Goal: Task Accomplishment & Management: Manage account settings

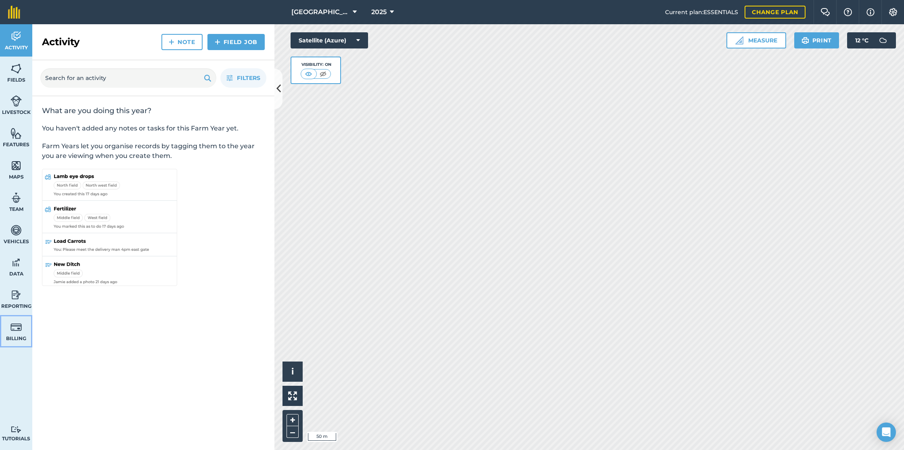
click at [15, 326] on img at bounding box center [15, 327] width 11 height 12
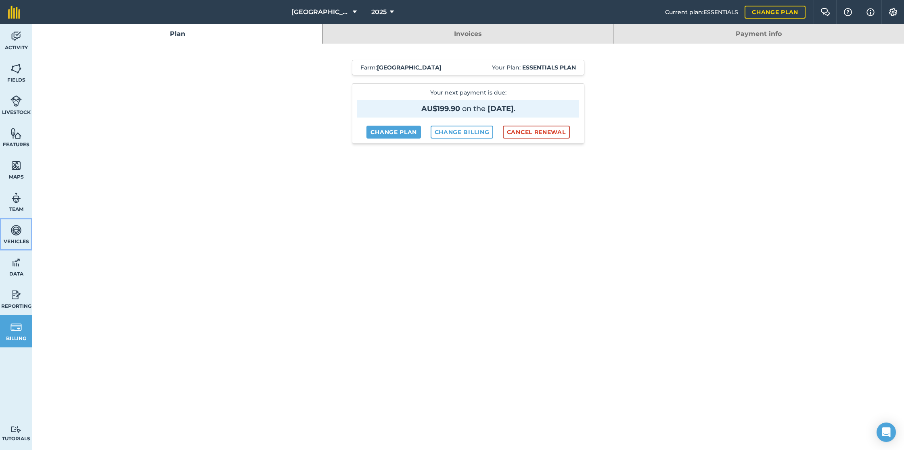
click at [14, 233] on img at bounding box center [15, 230] width 11 height 12
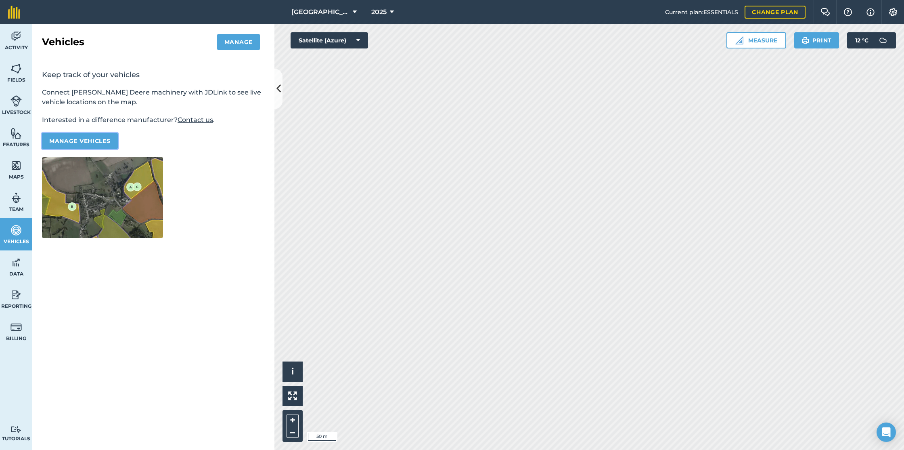
click at [90, 141] on button "Manage vehicles" at bounding box center [80, 141] width 76 height 16
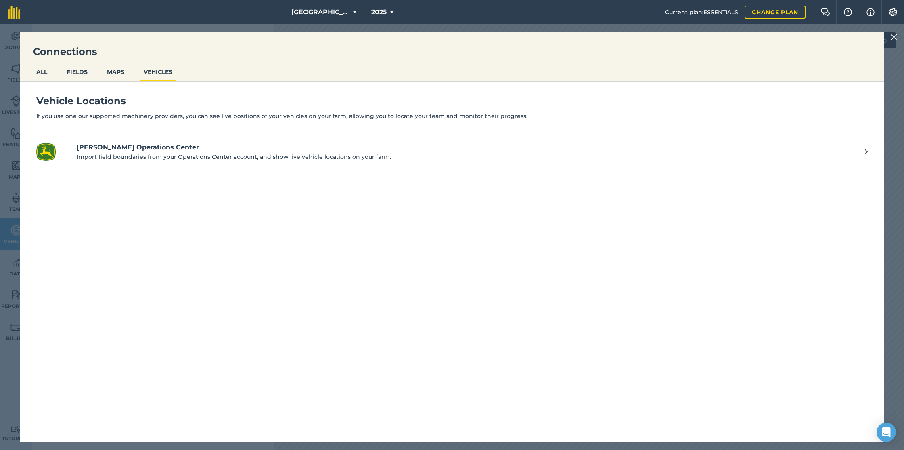
click at [892, 37] on img at bounding box center [893, 37] width 7 height 10
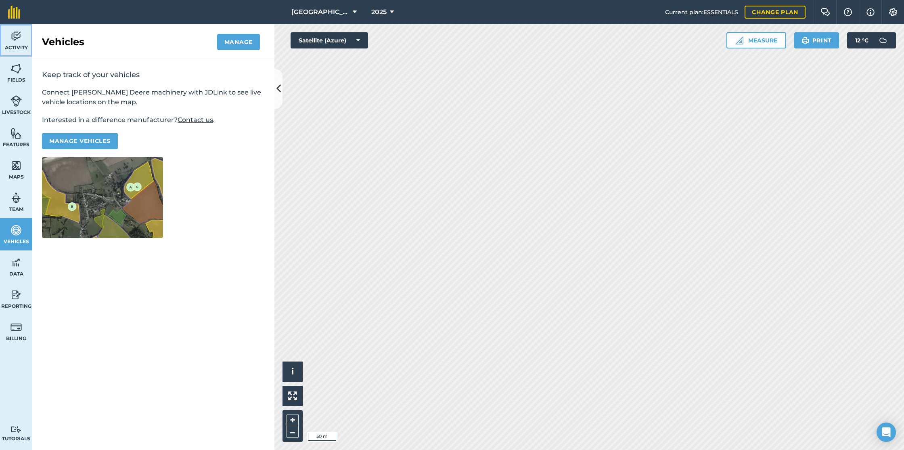
click at [18, 43] on link "Activity" at bounding box center [16, 40] width 32 height 32
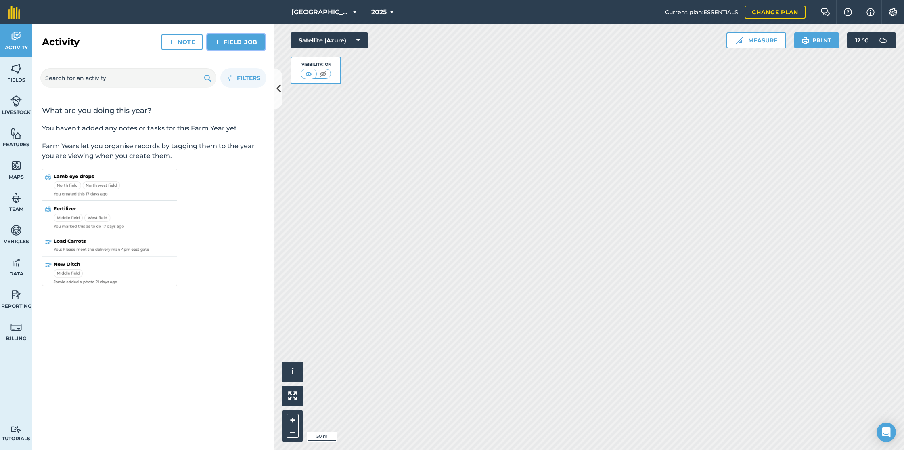
click at [239, 44] on link "Field Job" at bounding box center [235, 42] width 57 height 16
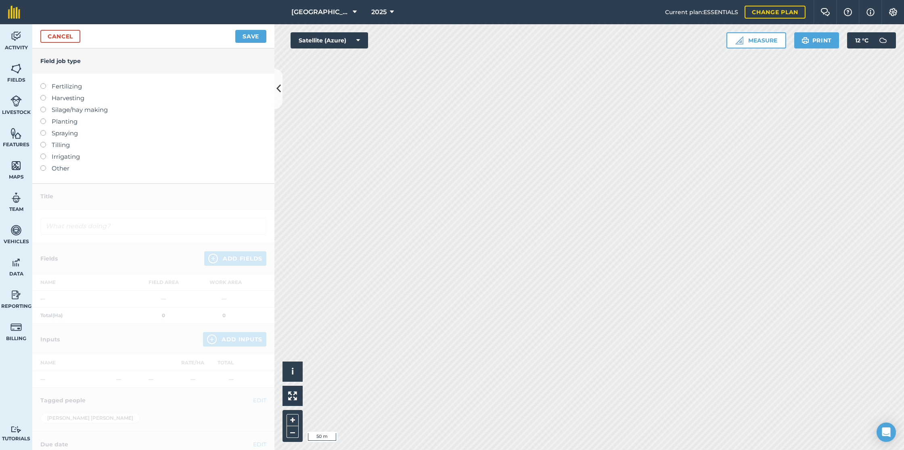
click at [42, 165] on label at bounding box center [45, 165] width 11 height 0
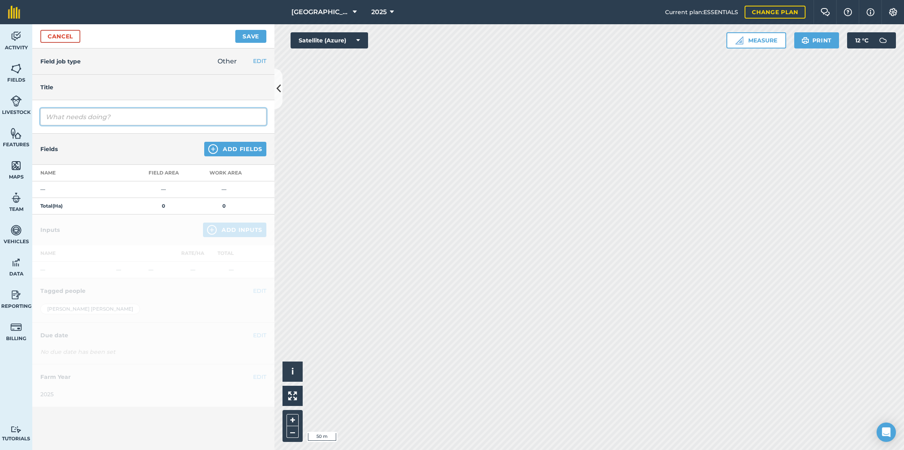
click at [102, 117] on input "text" at bounding box center [153, 116] width 226 height 17
type input "T"
type input "MF Tractor Maintenance"
click at [125, 219] on div at bounding box center [153, 310] width 242 height 193
click at [130, 234] on div at bounding box center [153, 310] width 242 height 193
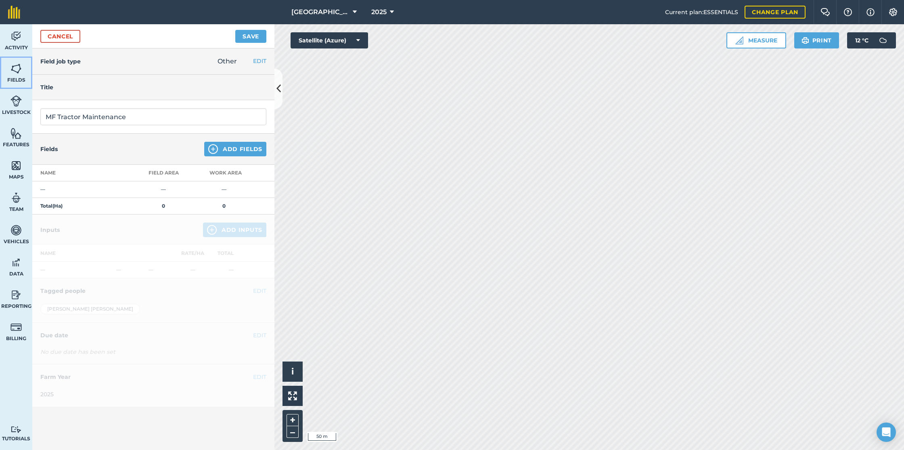
click at [14, 69] on img at bounding box center [15, 69] width 11 height 12
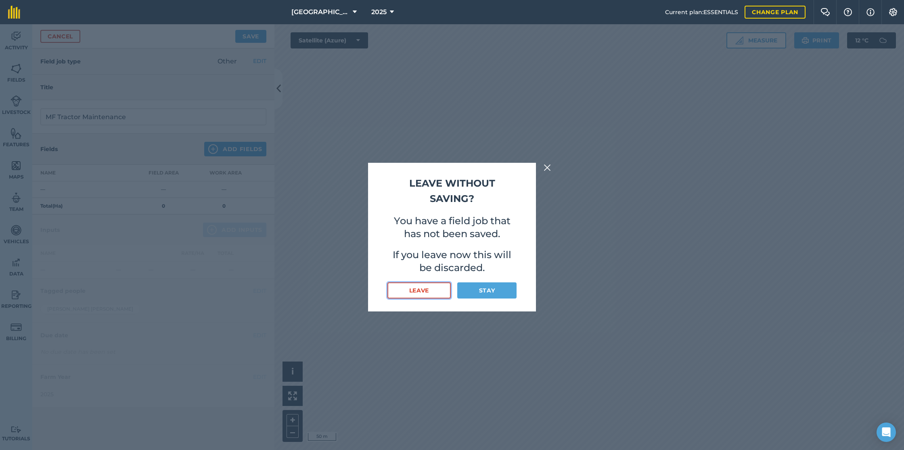
click at [419, 291] on button "Leave" at bounding box center [418, 290] width 63 height 16
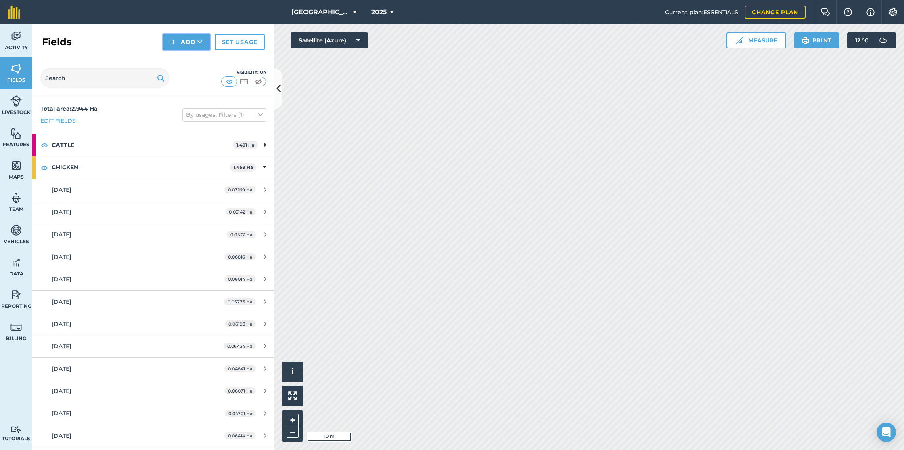
click at [194, 43] on button "Add" at bounding box center [186, 42] width 47 height 16
click at [187, 59] on link "Draw" at bounding box center [186, 60] width 44 height 18
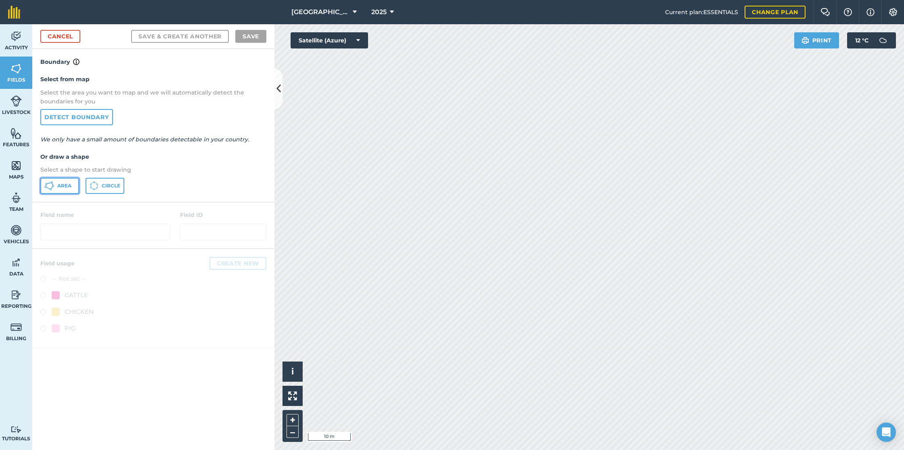
click at [59, 184] on span "Area" at bounding box center [64, 185] width 14 height 6
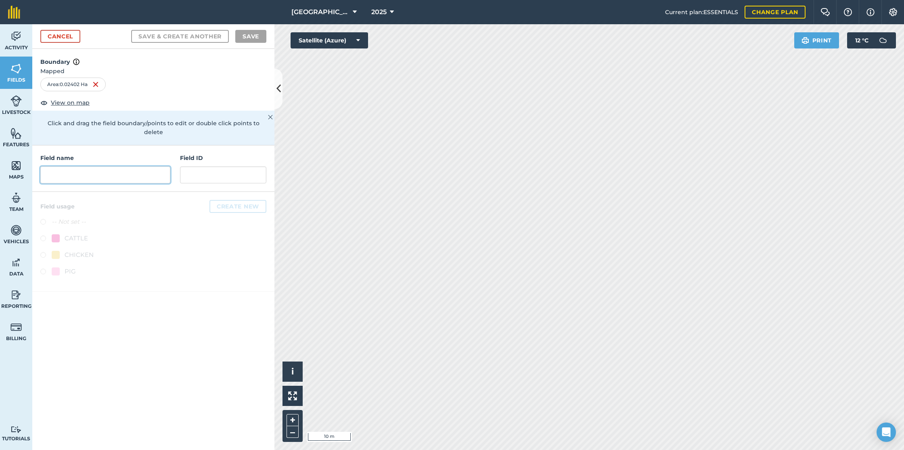
click at [96, 166] on input "text" at bounding box center [105, 174] width 130 height 17
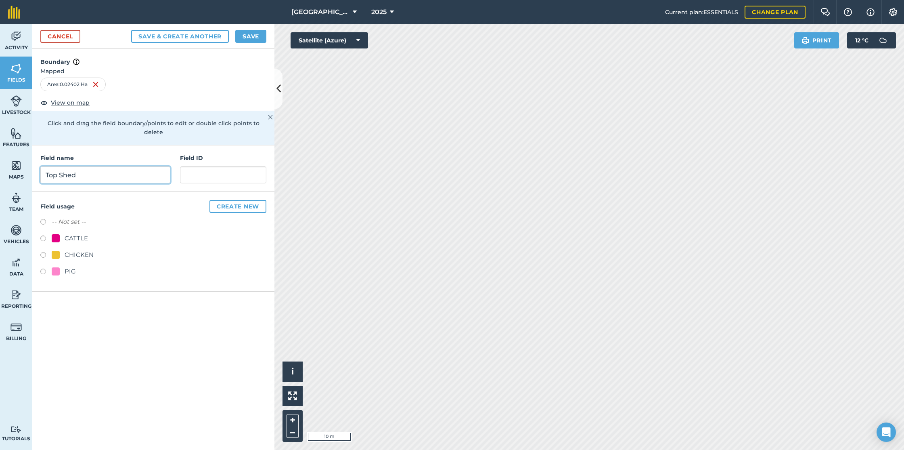
type input "Top Shed"
click at [44, 219] on label at bounding box center [45, 223] width 11 height 8
radio input "true"
click at [254, 35] on button "Save" at bounding box center [250, 36] width 31 height 13
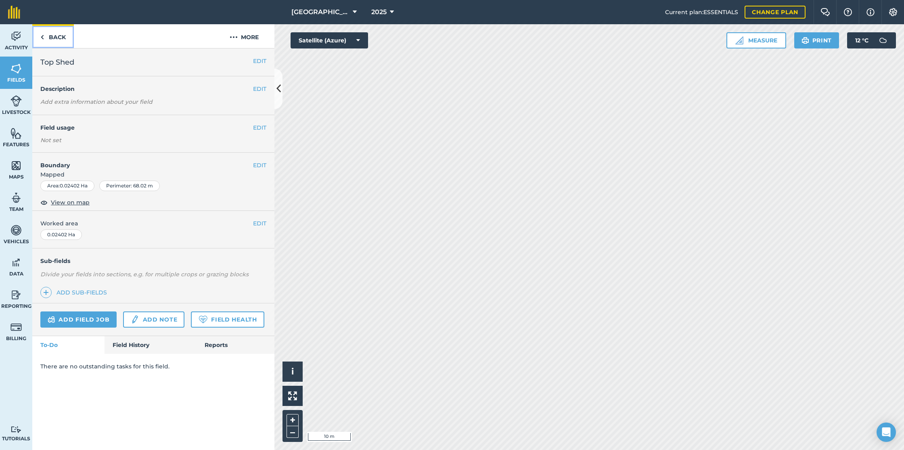
click at [42, 36] on img at bounding box center [42, 37] width 4 height 10
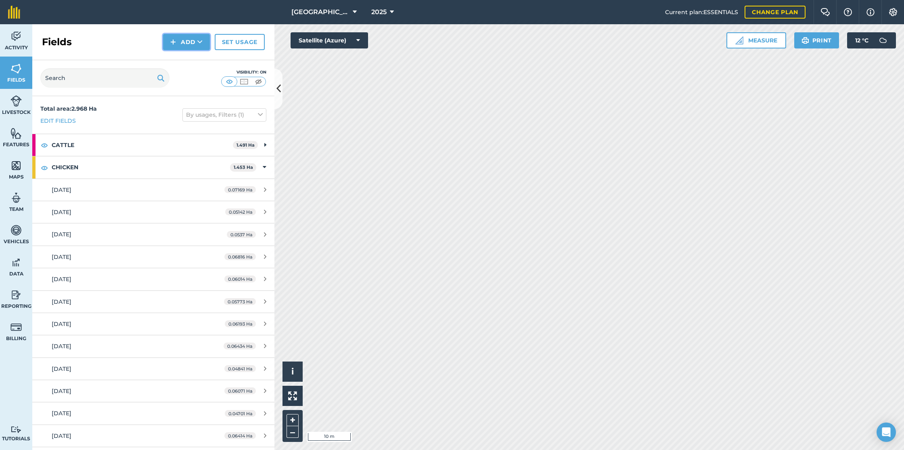
click at [202, 42] on icon at bounding box center [199, 42] width 5 height 8
click at [187, 60] on link "Draw" at bounding box center [186, 60] width 44 height 18
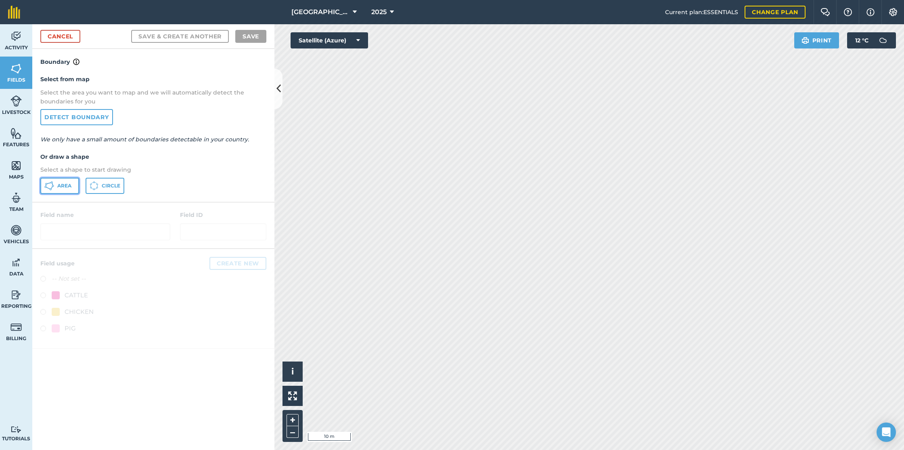
click at [59, 186] on span "Area" at bounding box center [64, 185] width 14 height 6
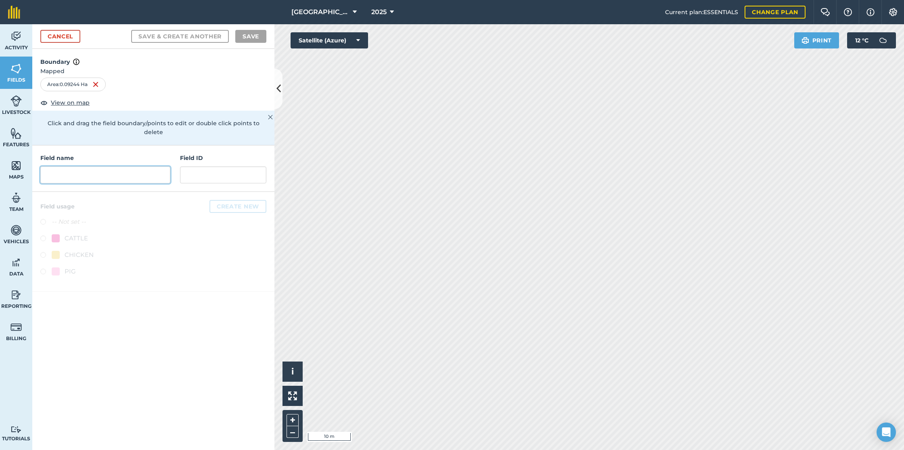
click at [103, 170] on input "text" at bounding box center [105, 174] width 130 height 17
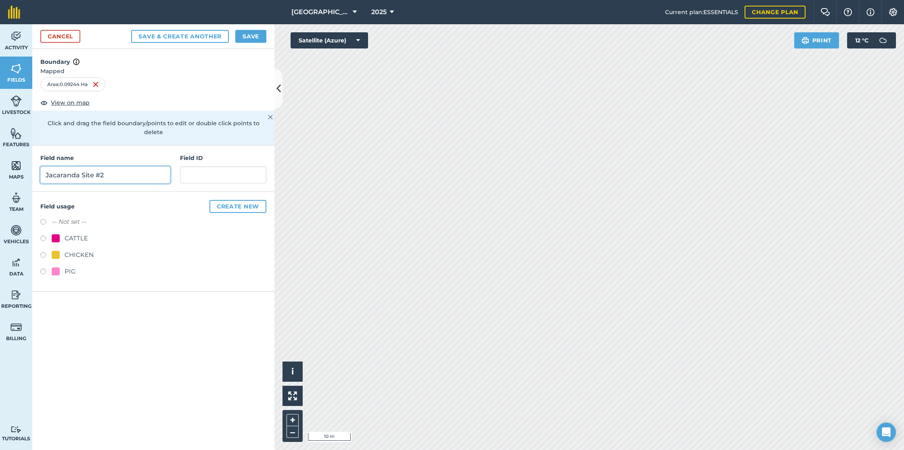
type input "Jacaranda Site #2"
click at [42, 219] on label at bounding box center [45, 223] width 11 height 8
click at [180, 36] on button "Save & Create Another" at bounding box center [180, 36] width 98 height 13
radio input "false"
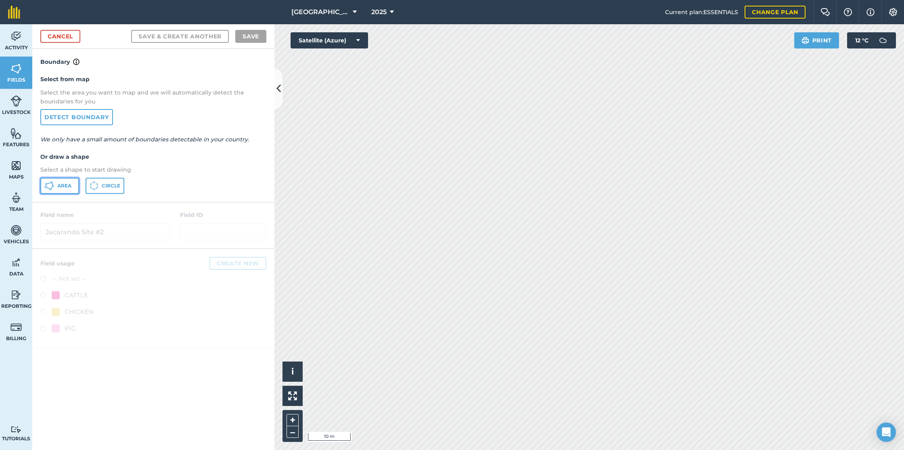
click at [58, 184] on span "Area" at bounding box center [64, 185] width 14 height 6
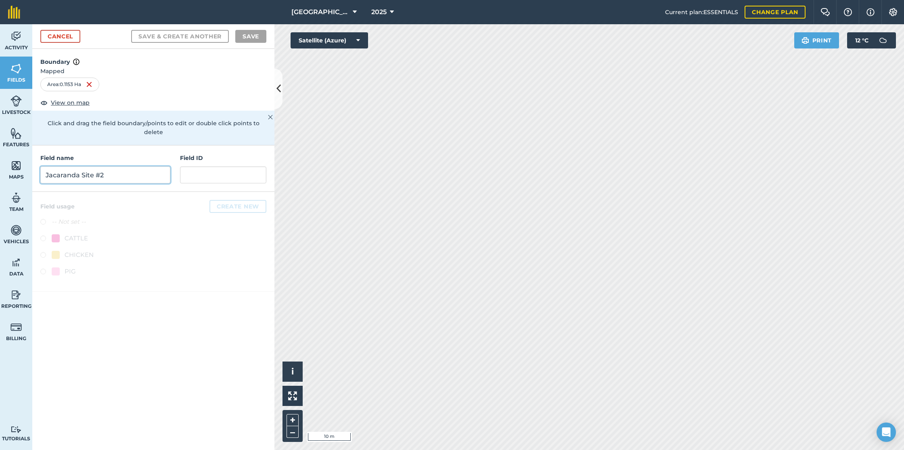
click at [61, 168] on input "Jacaranda Site #2" at bounding box center [105, 174] width 130 height 17
type input "Jacaranda Site #1"
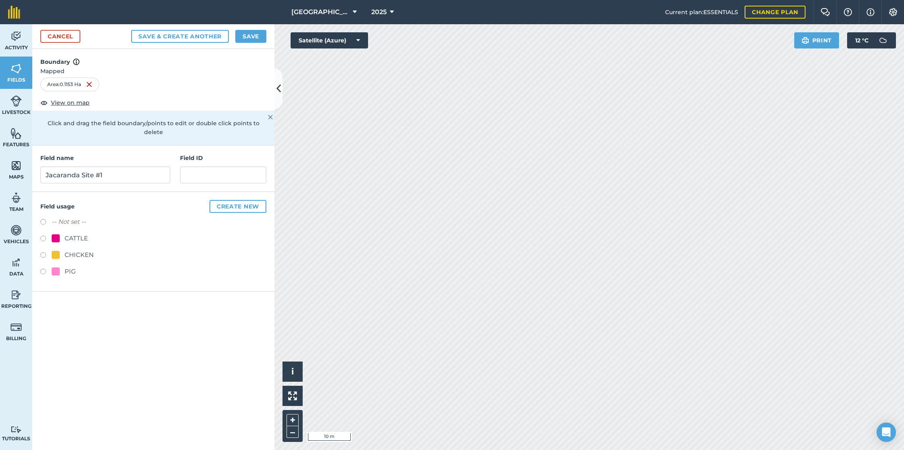
click at [41, 219] on label at bounding box center [45, 223] width 11 height 8
click at [200, 36] on button "Save & Create Another" at bounding box center [180, 36] width 98 height 13
radio input "false"
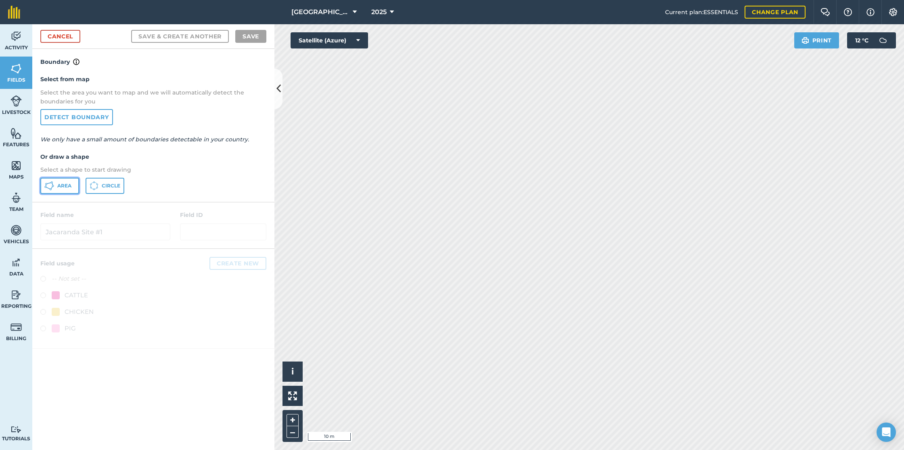
click at [66, 182] on button "Area" at bounding box center [59, 186] width 39 height 16
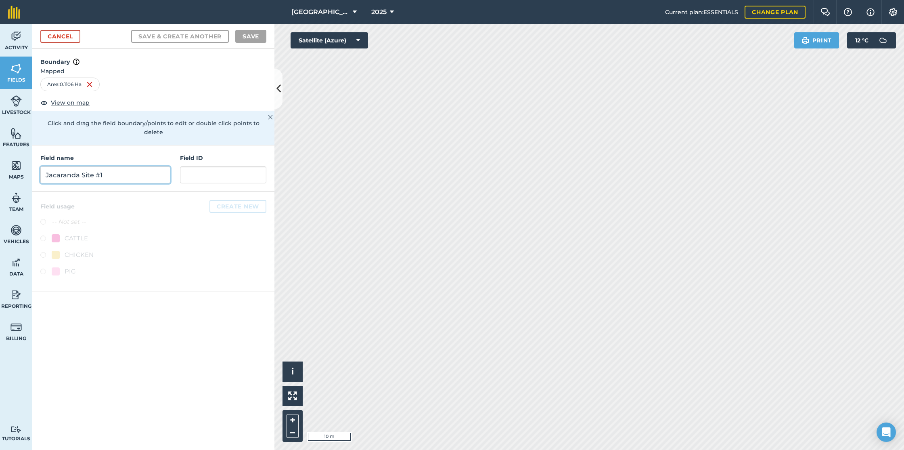
click at [101, 166] on input "Jacaranda Site #1" at bounding box center [105, 174] width 130 height 17
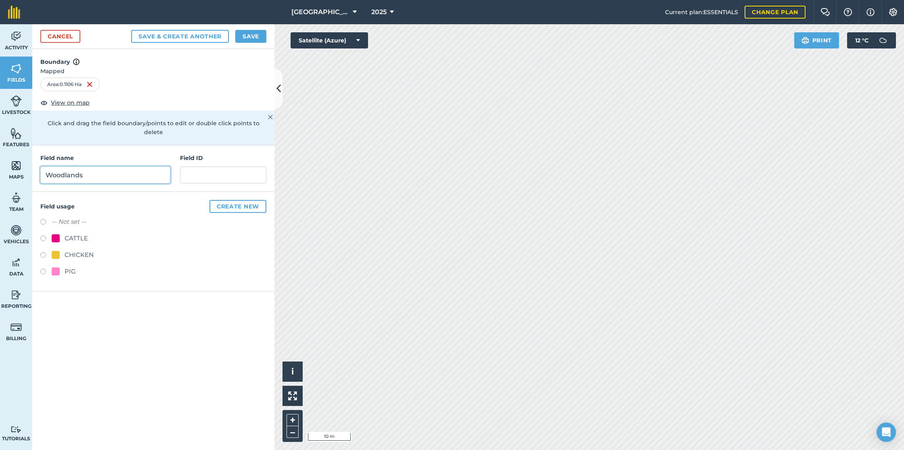
type input "Woodlands"
click at [44, 219] on label at bounding box center [45, 223] width 11 height 8
click at [180, 36] on button "Save & Create Another" at bounding box center [180, 36] width 98 height 13
radio input "false"
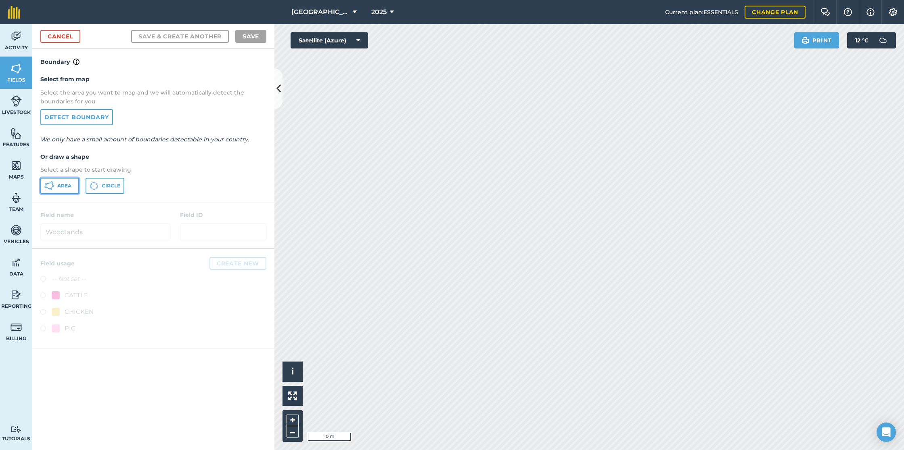
click at [52, 185] on icon at bounding box center [53, 185] width 2 height 2
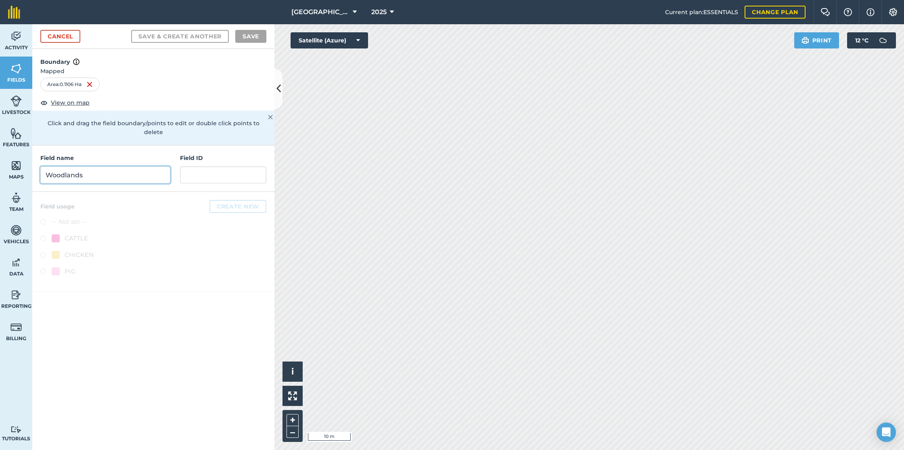
click at [89, 169] on input "Woodlands" at bounding box center [105, 174] width 130 height 17
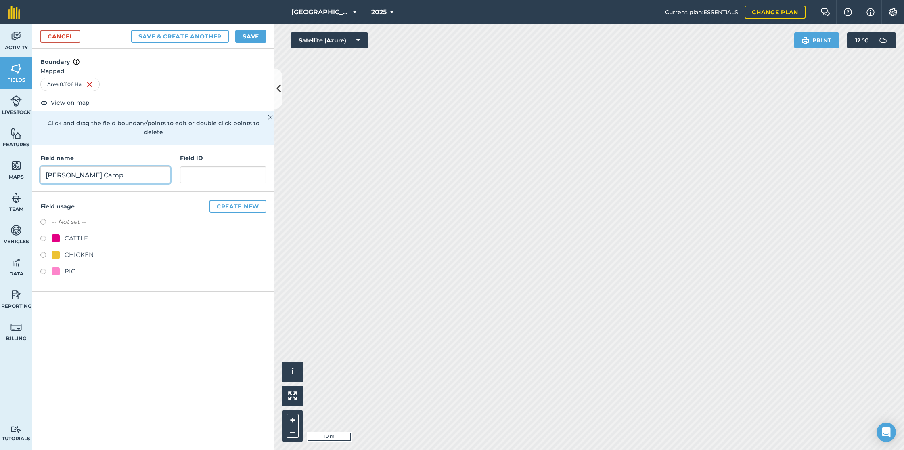
type input "[PERSON_NAME] Camp"
click at [42, 219] on label at bounding box center [45, 223] width 11 height 8
click at [199, 36] on button "Save & Create Another" at bounding box center [180, 36] width 98 height 13
radio input "false"
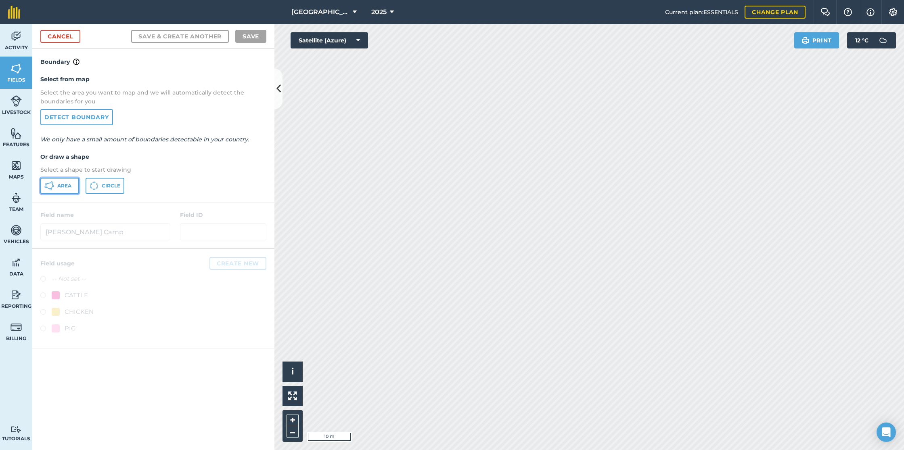
click at [53, 185] on icon at bounding box center [53, 185] width 2 height 2
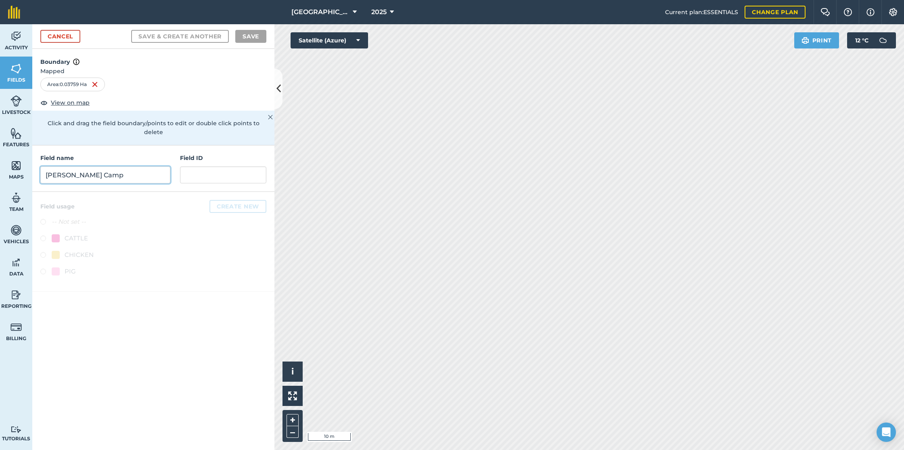
click at [112, 168] on input "[PERSON_NAME] Camp" at bounding box center [105, 174] width 130 height 17
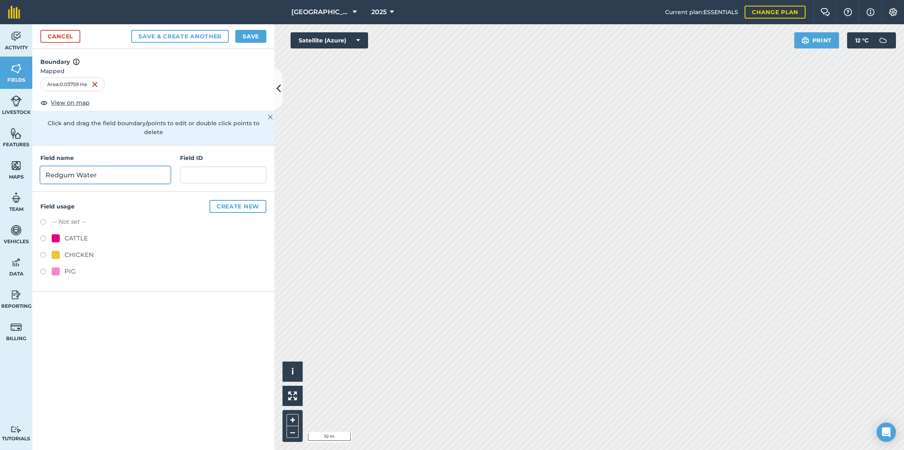
type input "Redgum Water"
click at [44, 219] on label at bounding box center [45, 223] width 11 height 8
click at [176, 35] on button "Save & Create Another" at bounding box center [180, 36] width 98 height 13
radio input "false"
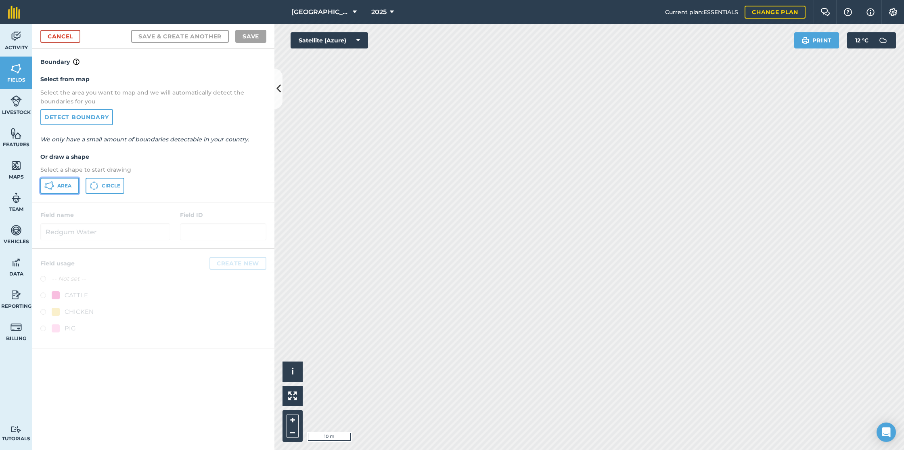
click at [60, 184] on span "Area" at bounding box center [64, 185] width 14 height 6
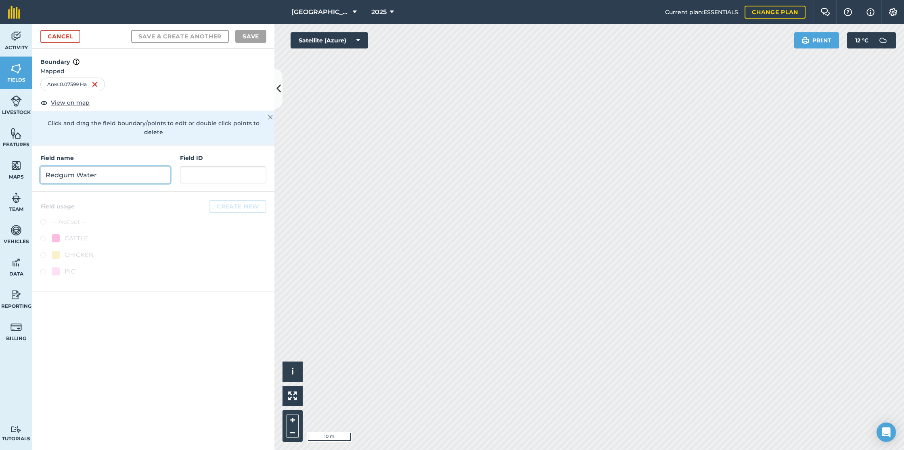
click at [136, 166] on input "Redgum Water" at bounding box center [105, 174] width 130 height 17
type input "Auditorium"
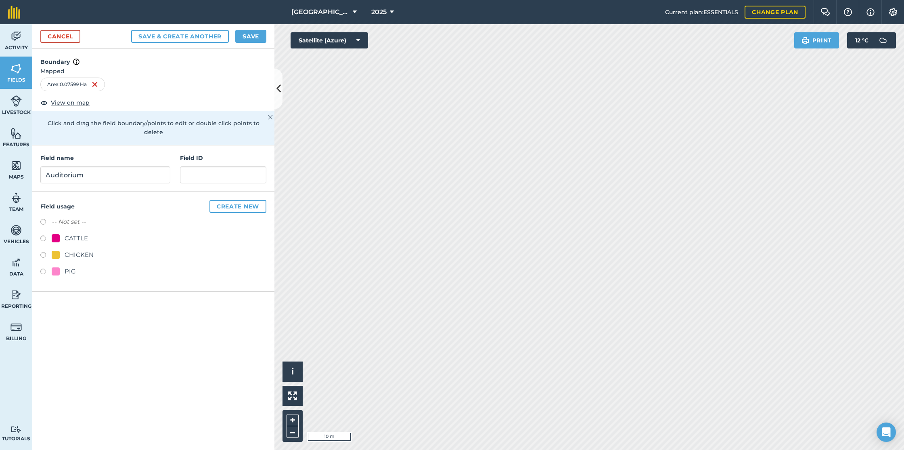
click at [43, 219] on label at bounding box center [45, 223] width 11 height 8
click at [178, 36] on button "Save & Create Another" at bounding box center [180, 36] width 98 height 13
radio input "false"
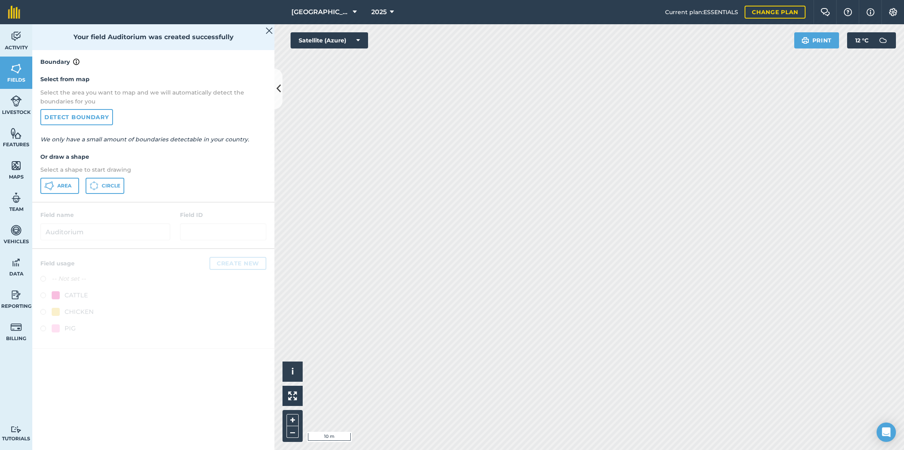
click at [240, 333] on div "Activity Fields Livestock Features Maps Team Vehicles Data Reporting Billing Tu…" at bounding box center [452, 236] width 904 height 425
click at [222, 357] on div "Activity Fields Livestock Features Maps Team Vehicles Data Reporting Billing Tu…" at bounding box center [452, 236] width 904 height 425
click at [56, 184] on button "Area" at bounding box center [59, 186] width 39 height 16
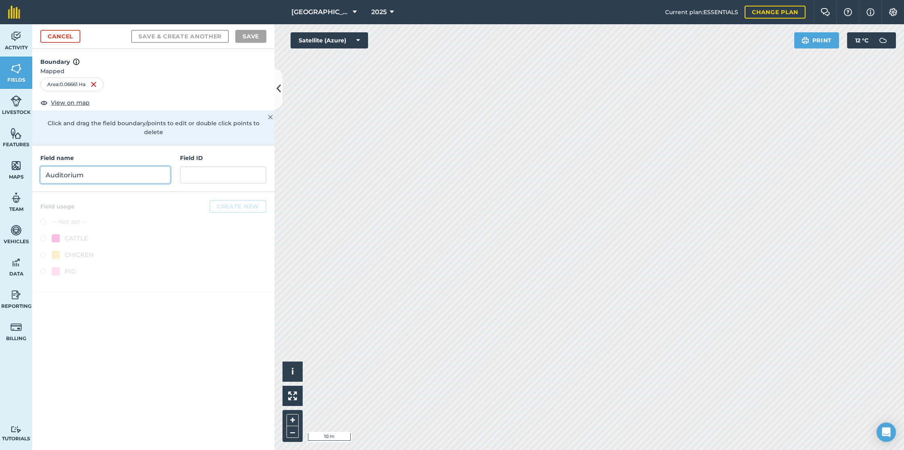
click at [142, 167] on input "Auditorium" at bounding box center [105, 174] width 130 height 17
type input "Honeymoons"
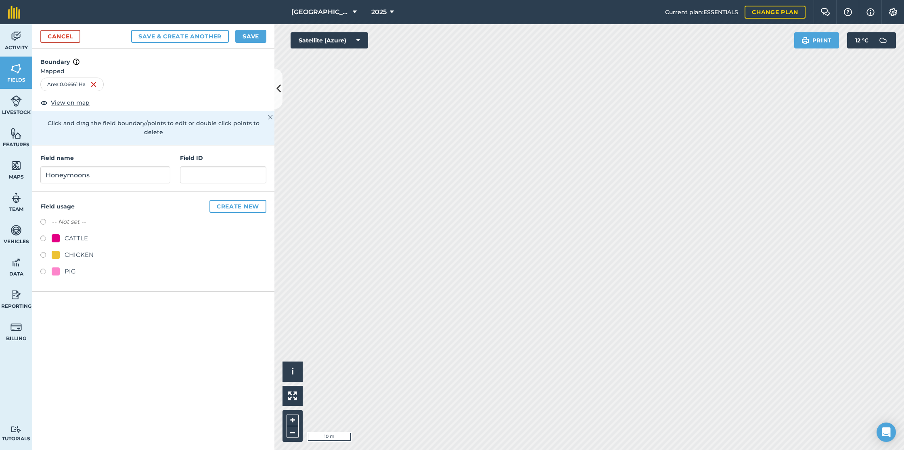
drag, startPoint x: 44, startPoint y: 213, endPoint x: 65, endPoint y: 195, distance: 26.6
click at [44, 219] on label at bounding box center [45, 223] width 11 height 8
click at [190, 40] on button "Save & Create Another" at bounding box center [180, 36] width 98 height 13
radio input "false"
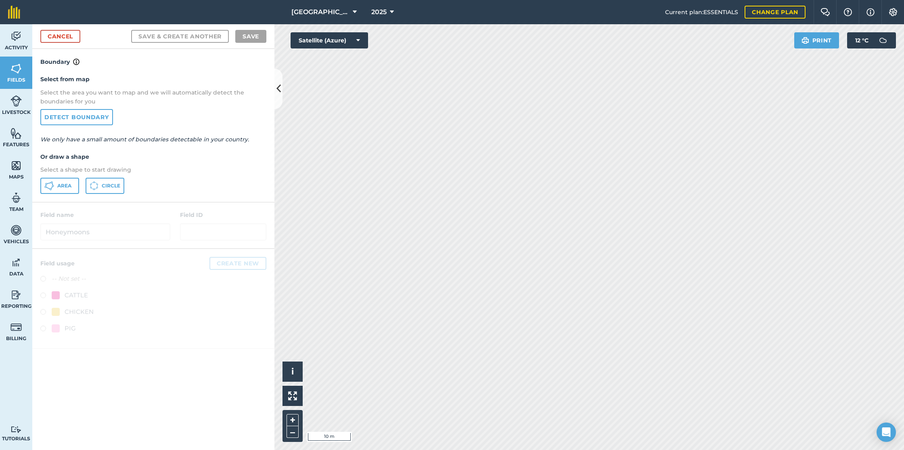
click at [255, 267] on div "Activity Fields Livestock Features Maps Team Vehicles Data Reporting Billing Tu…" at bounding box center [452, 236] width 904 height 425
click at [57, 186] on span "Area" at bounding box center [64, 185] width 14 height 6
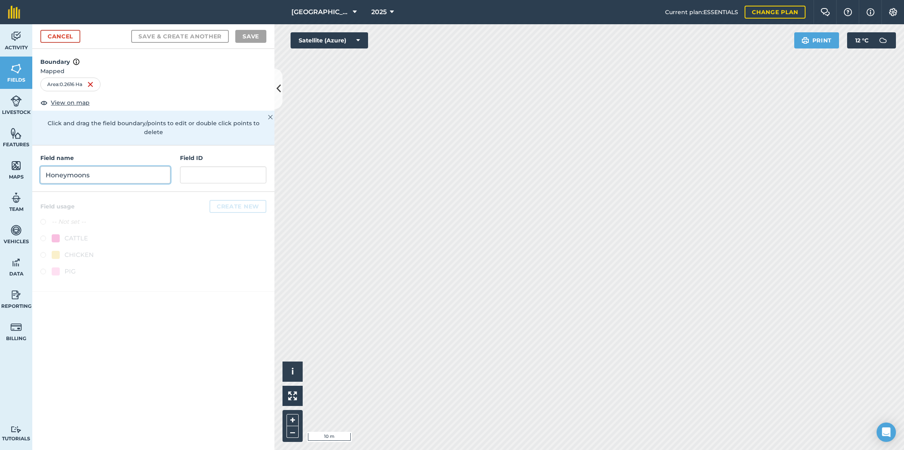
click at [121, 167] on input "Honeymoons" at bounding box center [105, 174] width 130 height 17
type input "Ocean View"
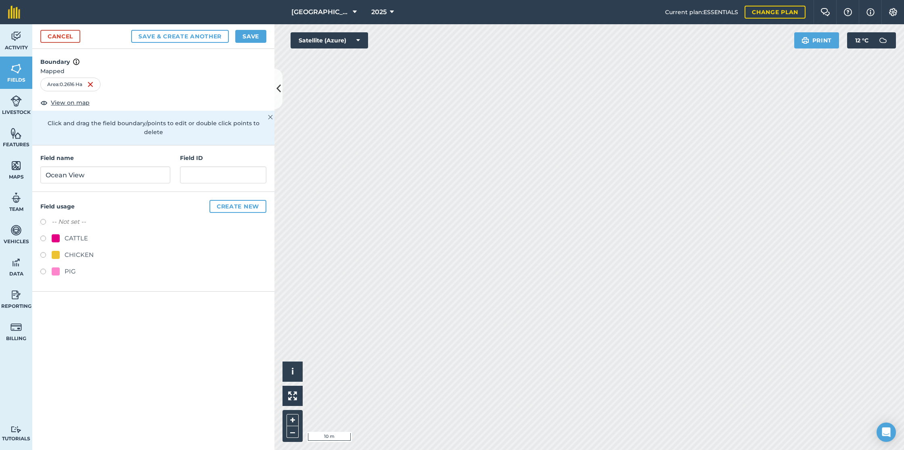
click at [45, 219] on label at bounding box center [45, 223] width 11 height 8
radio input "true"
click at [252, 37] on button "Save" at bounding box center [250, 36] width 31 height 13
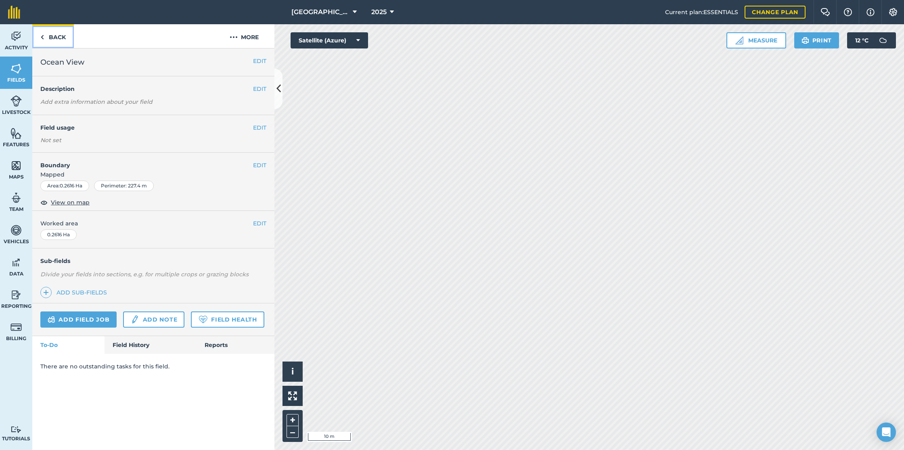
click at [42, 36] on img at bounding box center [42, 37] width 4 height 10
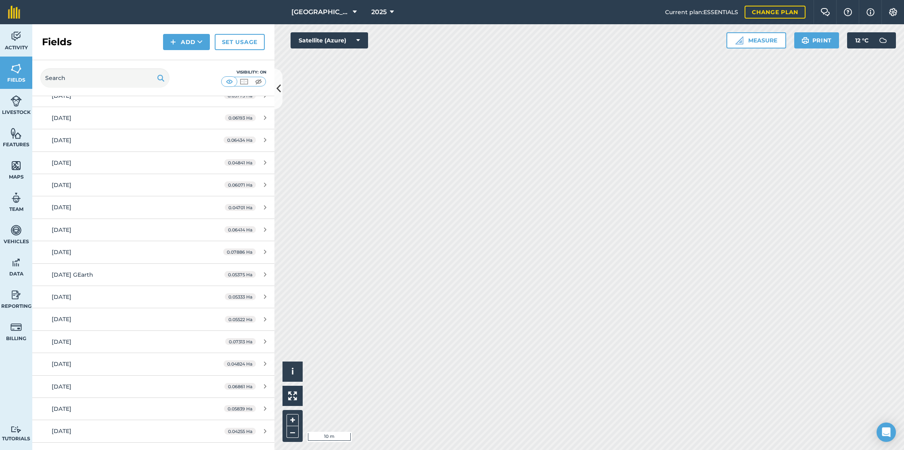
scroll to position [265, 0]
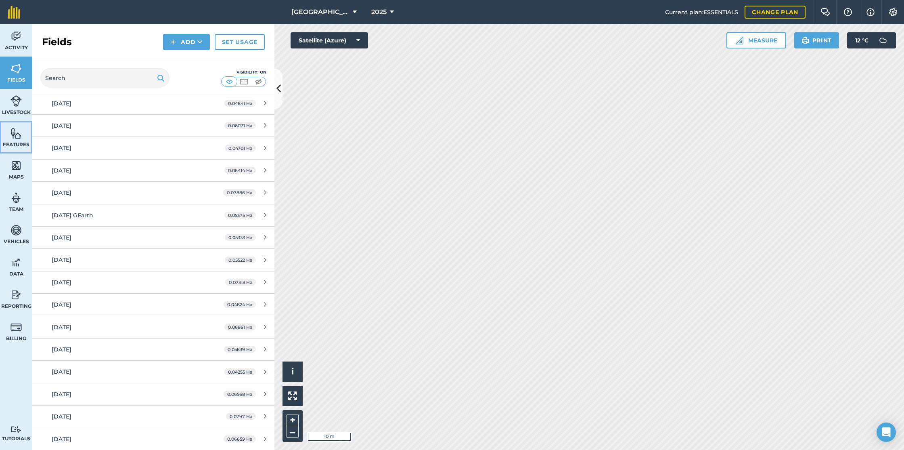
click at [15, 136] on img at bounding box center [15, 133] width 11 height 12
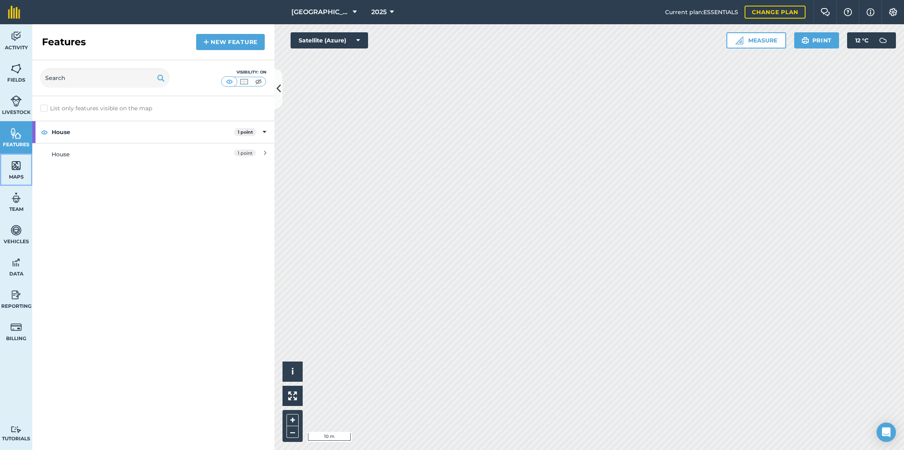
click at [15, 168] on img at bounding box center [15, 165] width 11 height 12
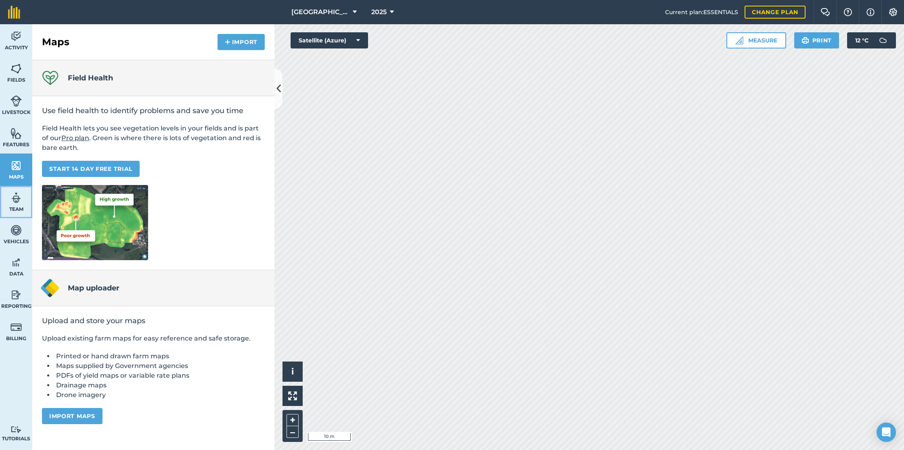
click at [13, 197] on img at bounding box center [15, 198] width 11 height 12
select select "MEMBER"
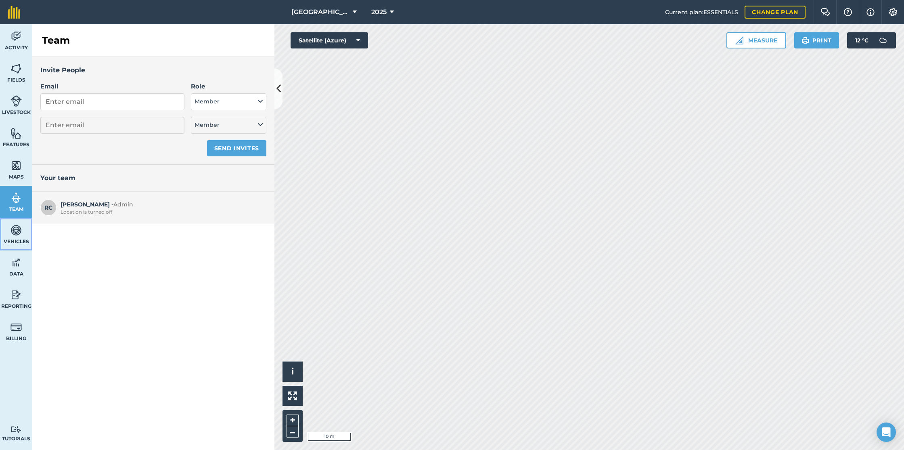
click at [17, 231] on img at bounding box center [15, 230] width 11 height 12
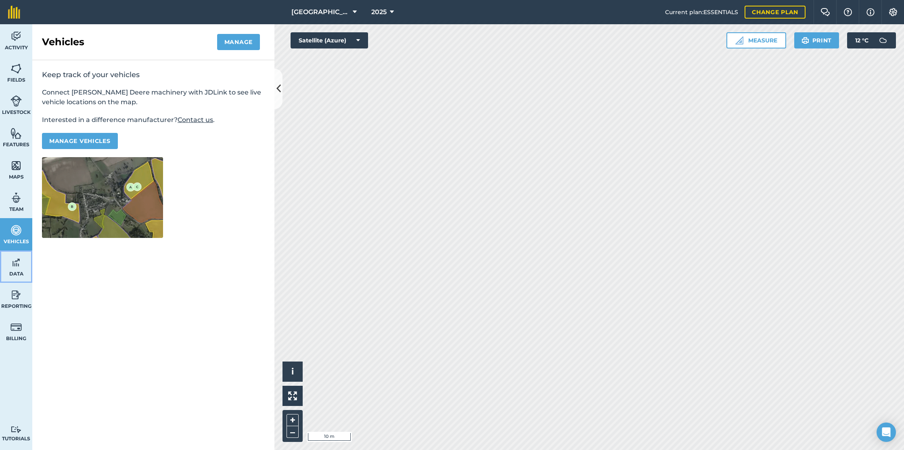
click at [16, 258] on img at bounding box center [15, 262] width 11 height 12
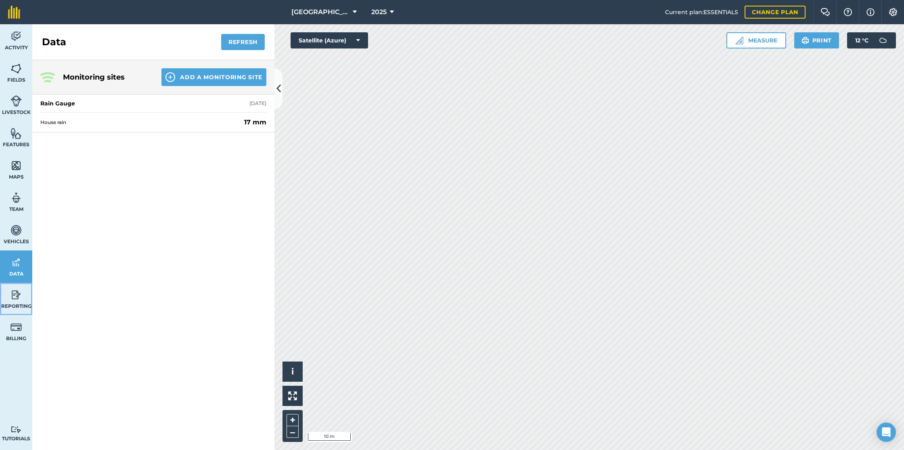
click at [16, 297] on img at bounding box center [15, 295] width 11 height 12
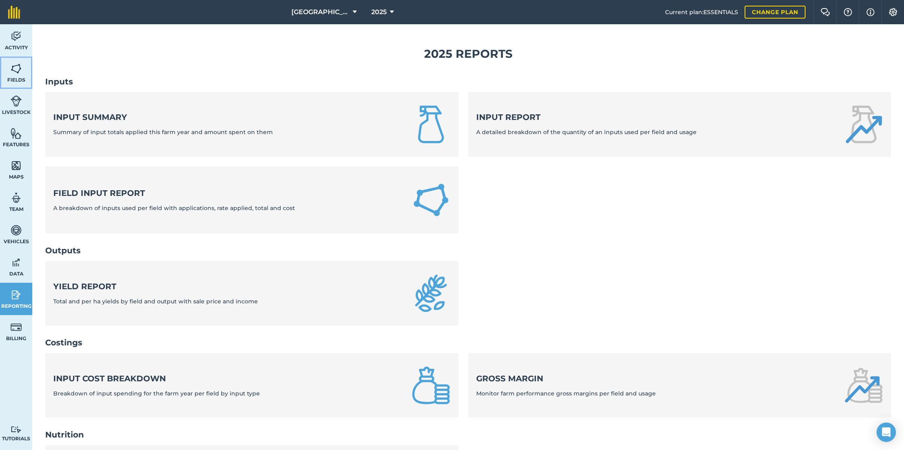
click at [14, 66] on img at bounding box center [15, 69] width 11 height 12
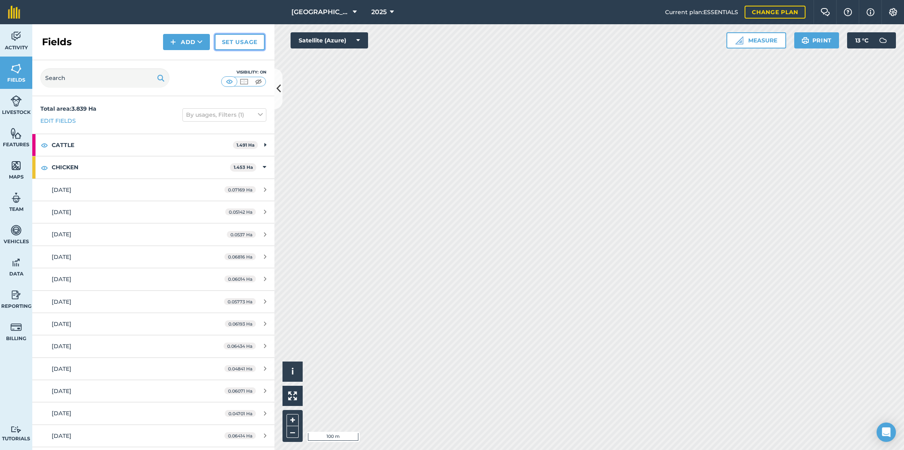
click at [239, 43] on link "Set usage" at bounding box center [240, 42] width 50 height 16
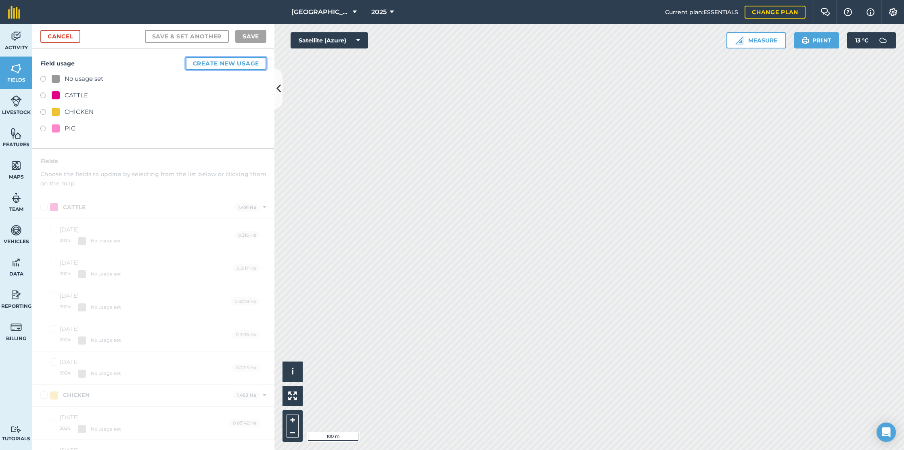
click at [210, 61] on button "Create new usage" at bounding box center [226, 63] width 81 height 13
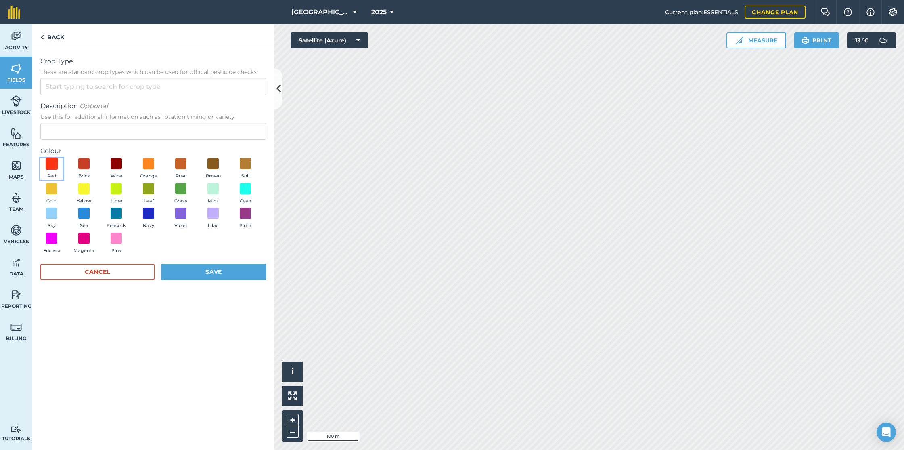
click at [51, 163] on span at bounding box center [52, 163] width 13 height 13
click at [82, 87] on input "Crop Type These are standard crop types which can be used for official pesticid…" at bounding box center [153, 86] width 226 height 17
type input "H"
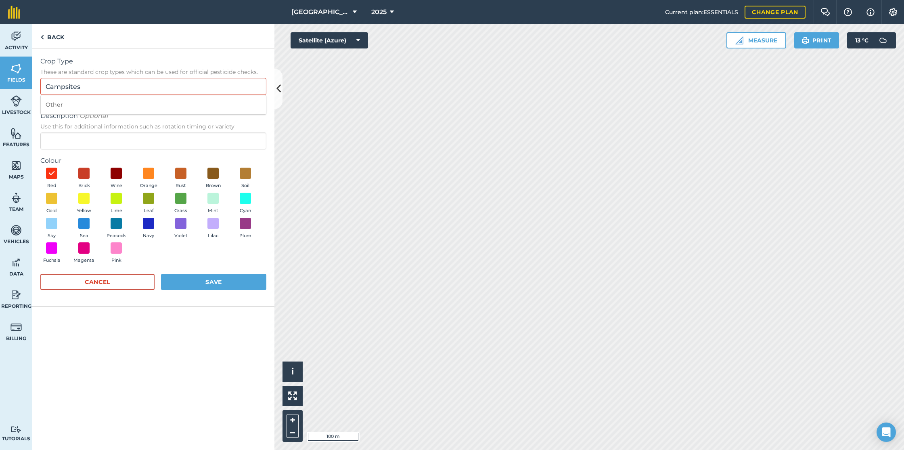
click at [78, 107] on li "Other" at bounding box center [153, 104] width 225 height 19
type input "Other"
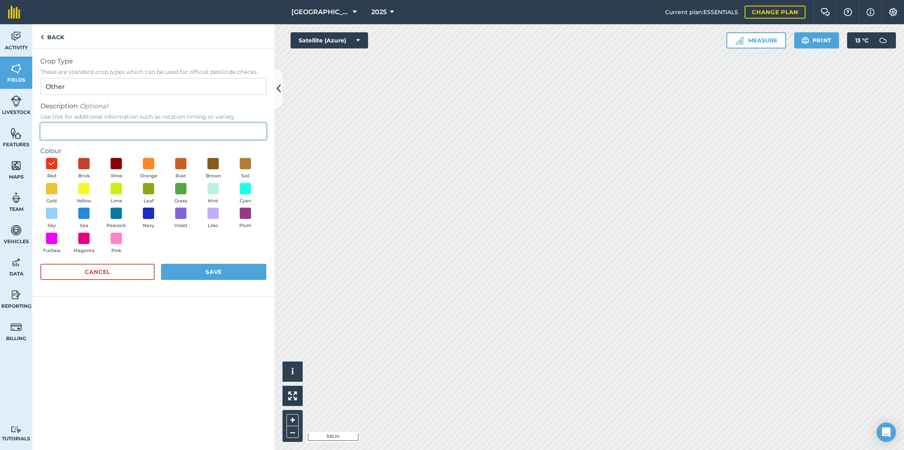
click at [105, 130] on input "Description Optional Use this for additional information such as rotation timin…" at bounding box center [153, 131] width 226 height 17
type input "Campsites"
click at [218, 272] on button "Save" at bounding box center [213, 272] width 105 height 16
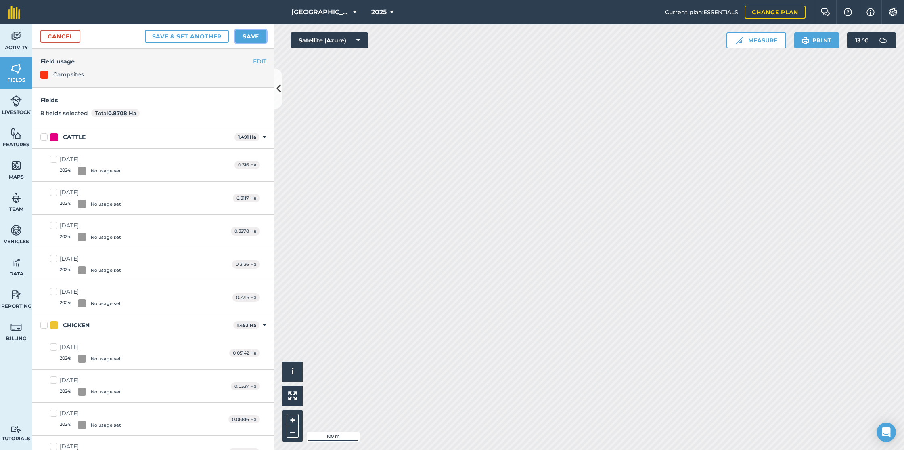
click at [247, 36] on button "Save" at bounding box center [250, 36] width 31 height 13
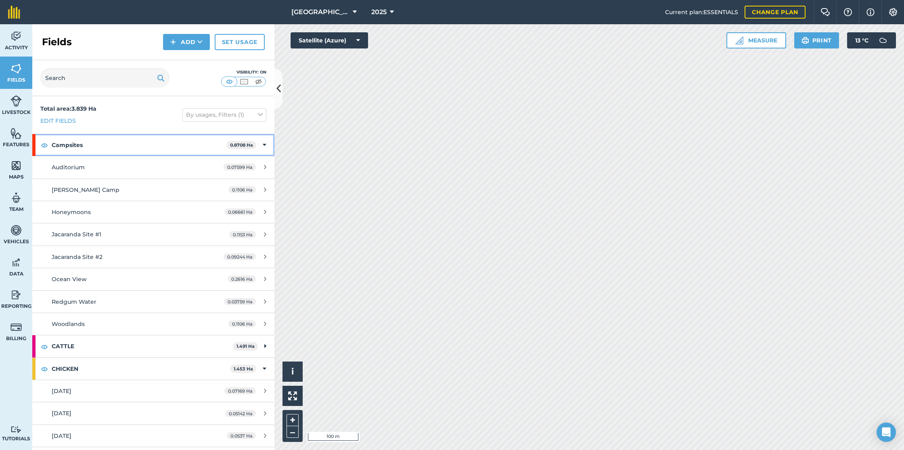
click at [265, 144] on icon at bounding box center [265, 144] width 4 height 9
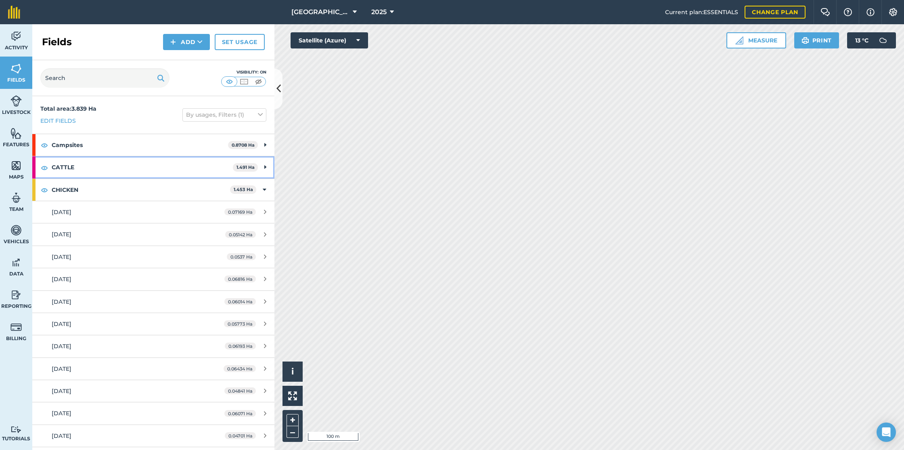
click at [265, 165] on icon at bounding box center [265, 167] width 2 height 9
click at [265, 165] on icon at bounding box center [265, 167] width 4 height 9
click at [265, 189] on icon at bounding box center [265, 189] width 4 height 9
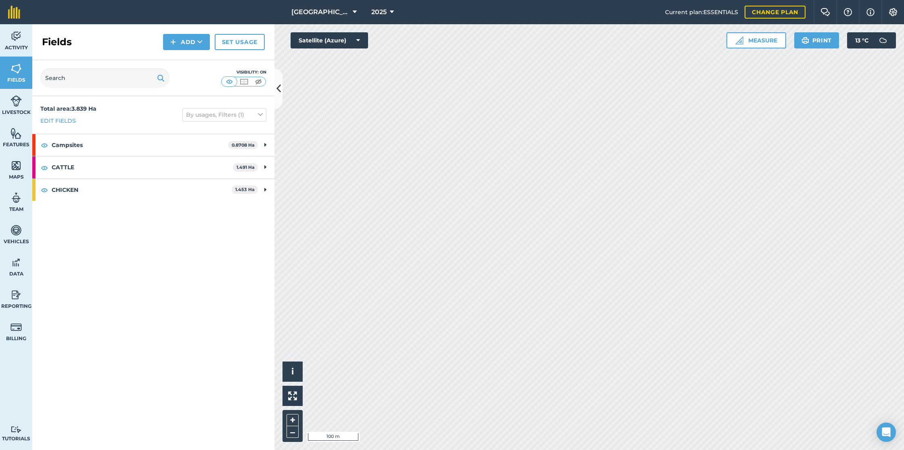
click at [131, 219] on div "Total area : 3.839 Ha Edit fields By usages, Filters (1) Campsites 0.8708 [GEOG…" at bounding box center [153, 273] width 242 height 354
click at [18, 36] on img at bounding box center [15, 36] width 11 height 12
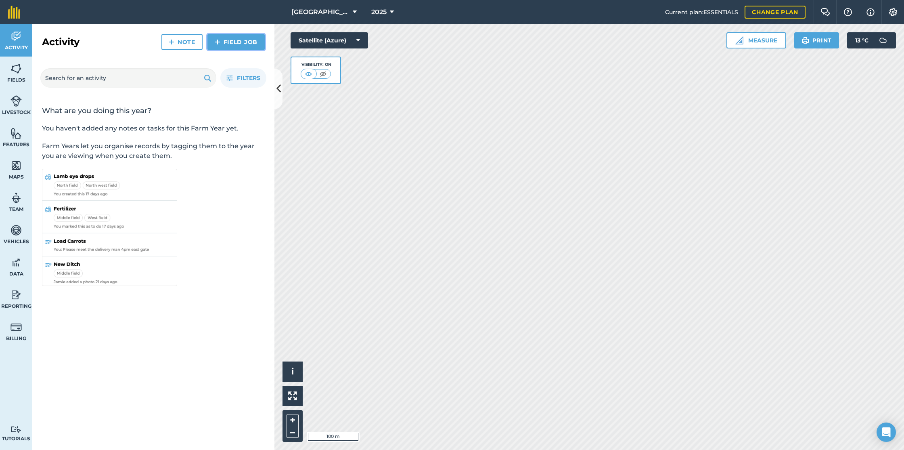
click at [234, 42] on link "Field Job" at bounding box center [235, 42] width 57 height 16
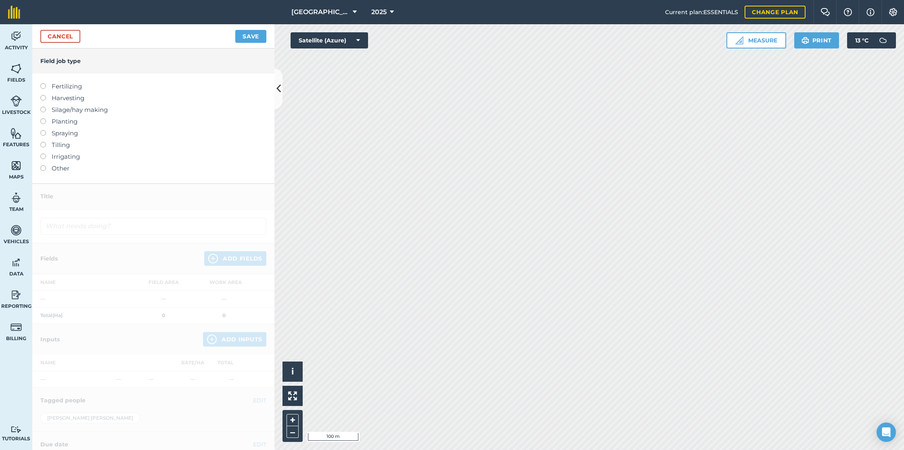
click at [54, 170] on label "Other" at bounding box center [153, 168] width 226 height 10
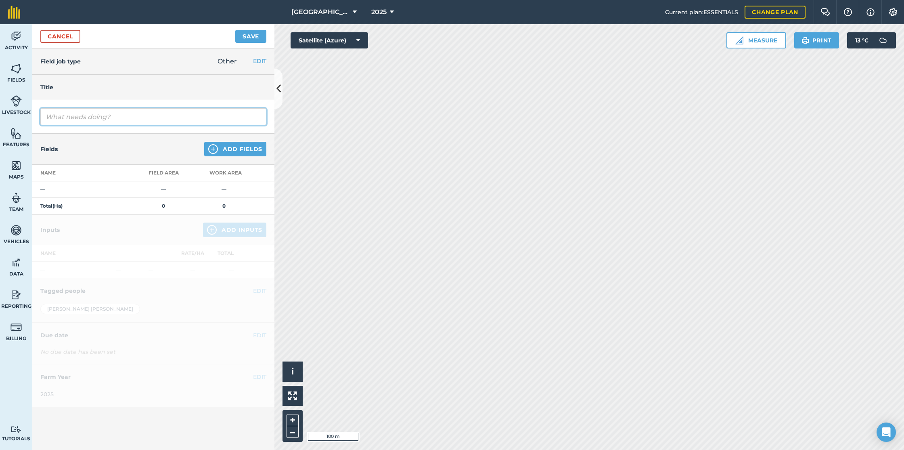
click at [111, 119] on input "text" at bounding box center [153, 116] width 226 height 17
type input "MF Tractor Maintenance"
click at [213, 149] on img at bounding box center [213, 149] width 10 height 10
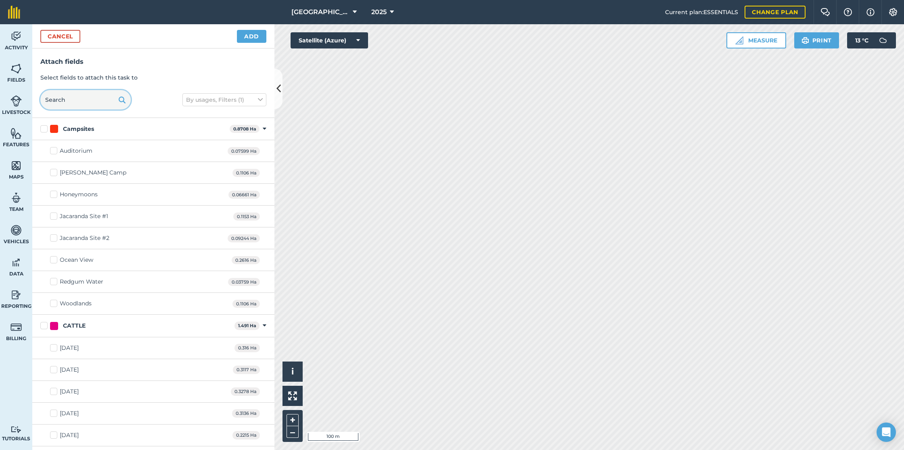
click at [89, 96] on input "text" at bounding box center [85, 99] width 90 height 19
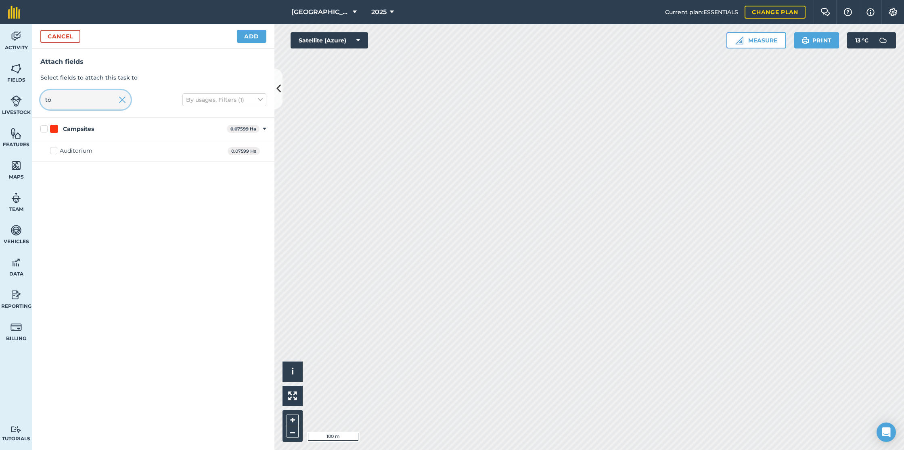
type input "t"
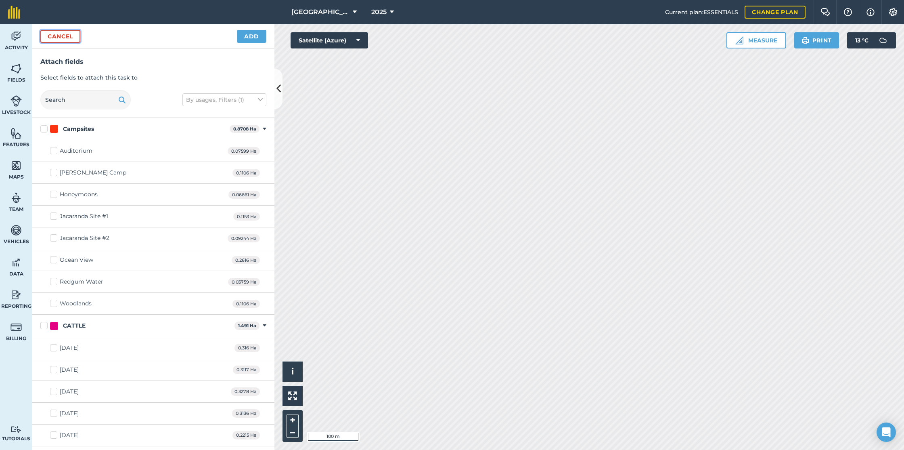
click at [64, 35] on button "Cancel" at bounding box center [60, 36] width 40 height 13
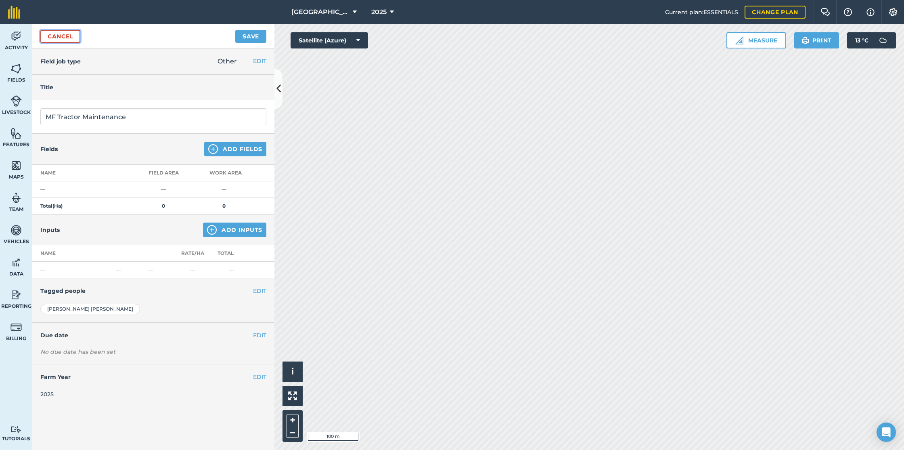
click at [67, 37] on link "Cancel" at bounding box center [60, 36] width 40 height 13
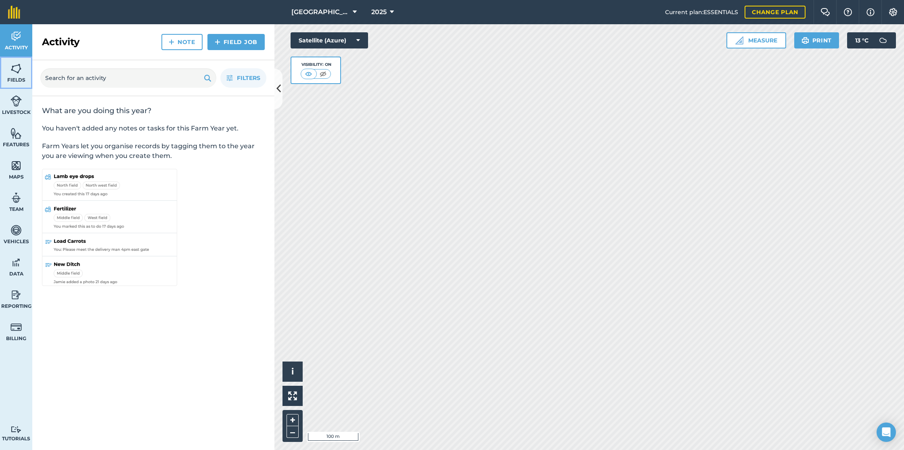
click at [17, 75] on link "Fields" at bounding box center [16, 73] width 32 height 32
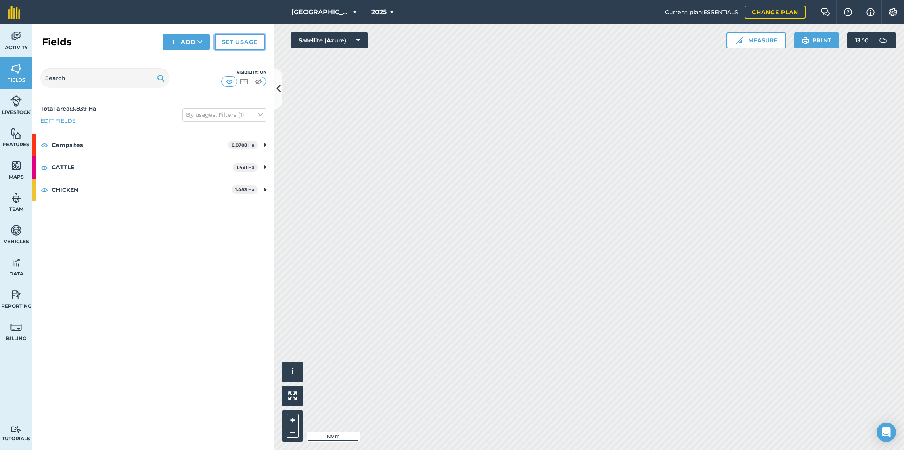
click at [242, 42] on link "Set usage" at bounding box center [240, 42] width 50 height 16
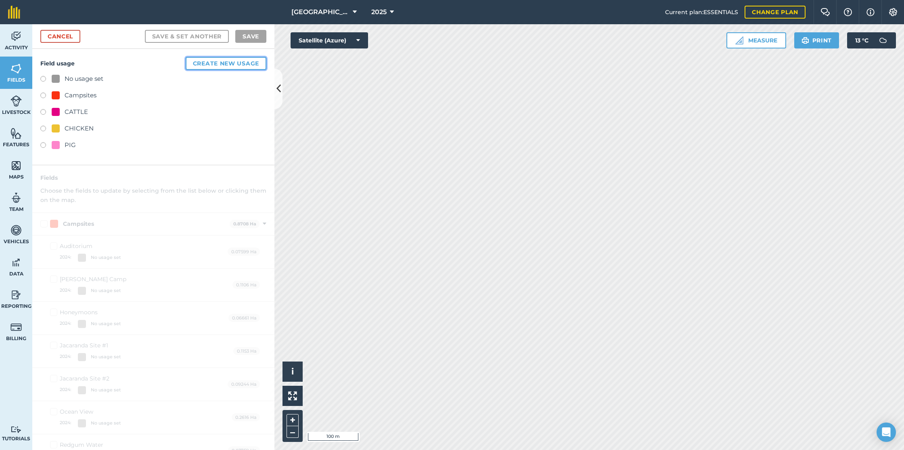
click at [220, 62] on button "Create new usage" at bounding box center [226, 63] width 81 height 13
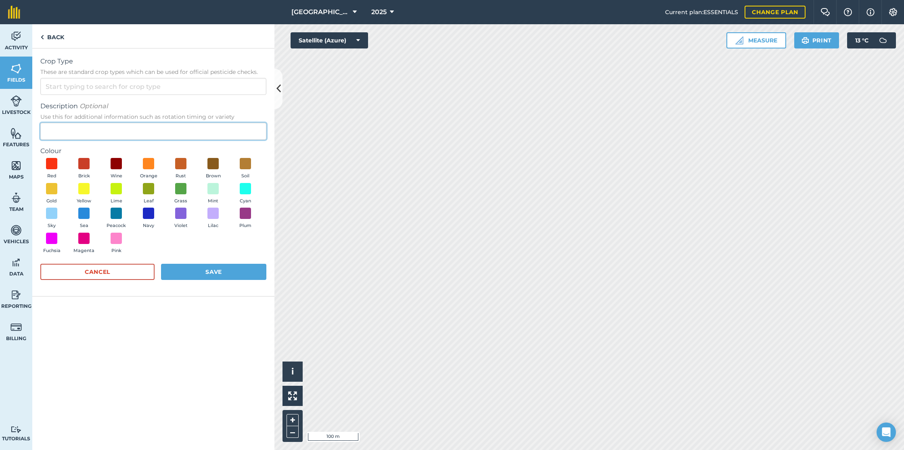
click at [105, 132] on input "Description Optional Use this for additional information such as rotation timin…" at bounding box center [153, 131] width 226 height 17
type input "Sheds"
click at [245, 189] on span at bounding box center [245, 188] width 13 height 13
click at [213, 269] on button "Save" at bounding box center [213, 272] width 105 height 16
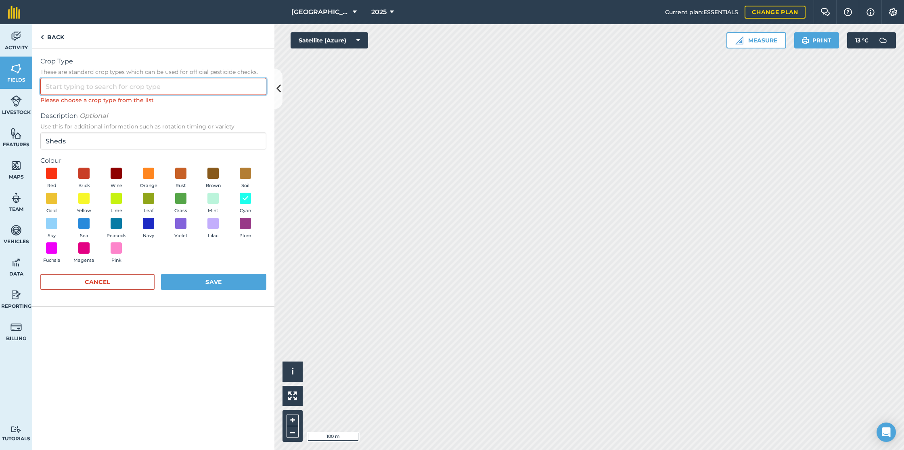
click at [134, 84] on input "Crop Type These are standard crop types which can be used for official pesticid…" at bounding box center [153, 86] width 226 height 17
click at [115, 104] on li "Other" at bounding box center [153, 104] width 225 height 19
type input "Other"
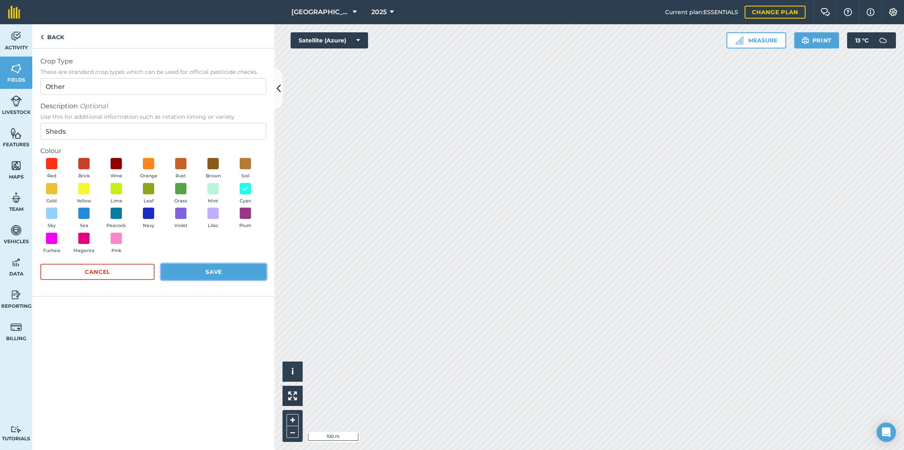
click at [225, 276] on button "Save" at bounding box center [213, 272] width 105 height 16
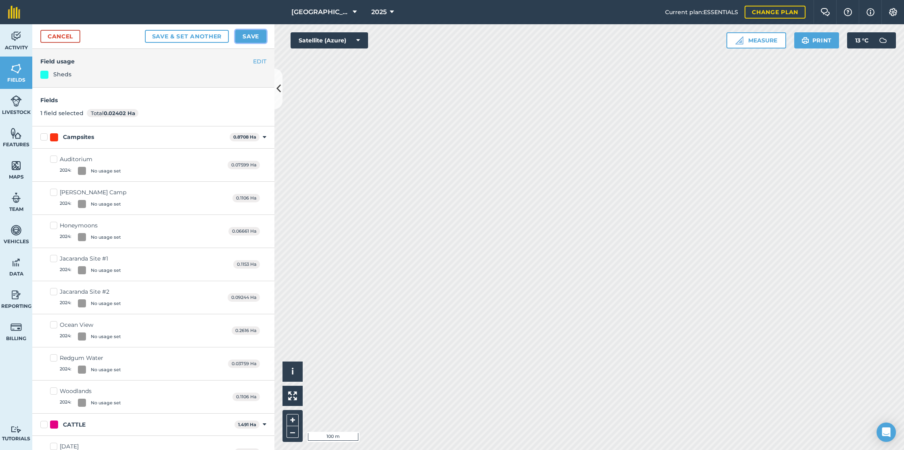
click at [249, 37] on button "Save" at bounding box center [250, 36] width 31 height 13
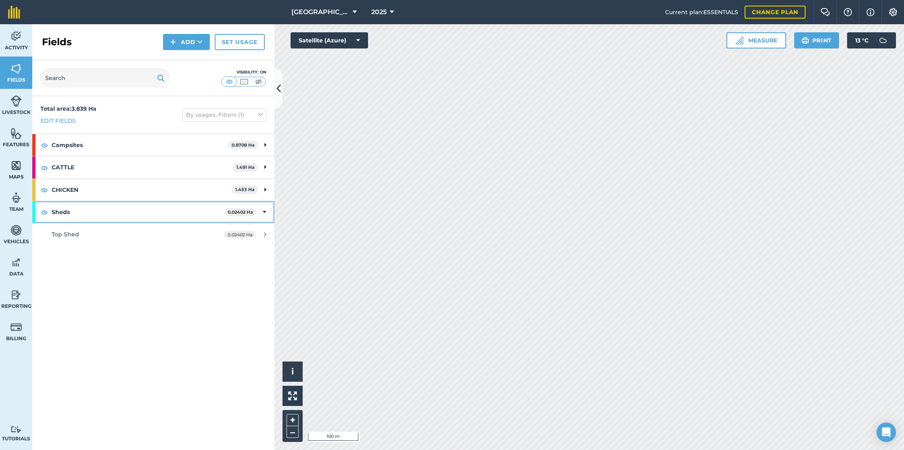
click at [266, 211] on icon at bounding box center [265, 211] width 4 height 9
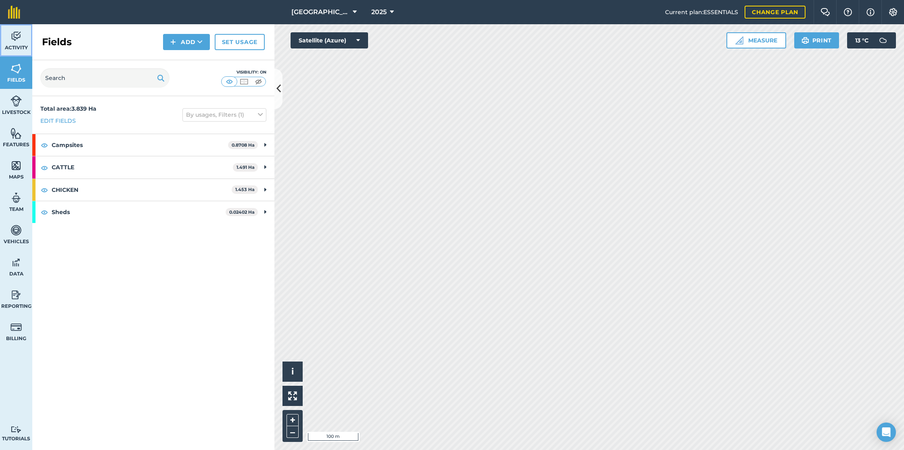
click at [16, 38] on img at bounding box center [15, 36] width 11 height 12
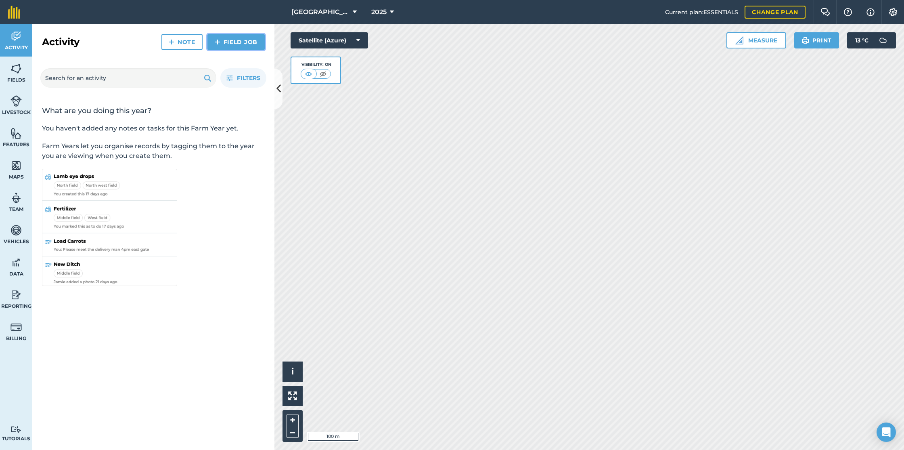
click at [248, 42] on link "Field Job" at bounding box center [235, 42] width 57 height 16
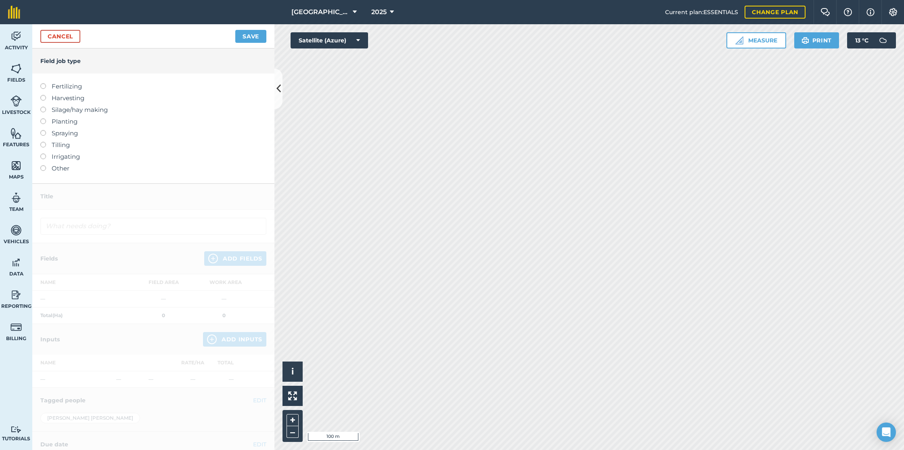
drag, startPoint x: 43, startPoint y: 168, endPoint x: 55, endPoint y: 183, distance: 18.9
click at [44, 165] on label at bounding box center [45, 165] width 11 height 0
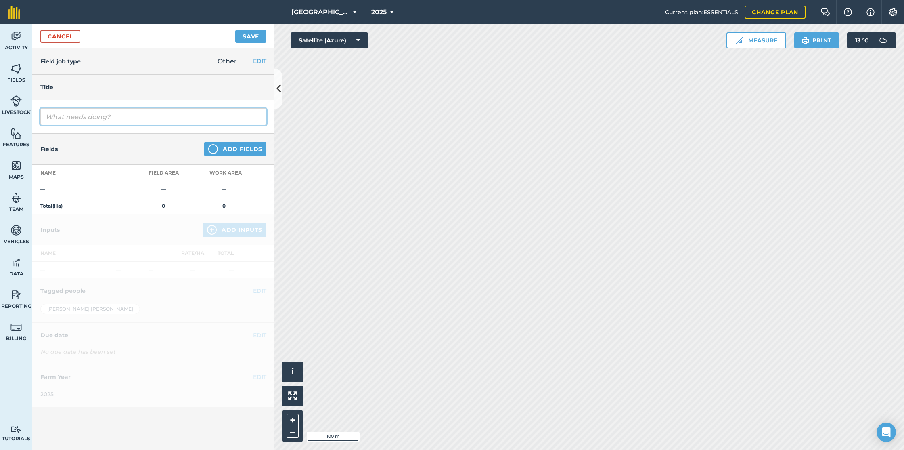
click at [79, 113] on input "text" at bounding box center [153, 116] width 226 height 17
type input "MF Tractor Maintenance"
click at [252, 150] on button "Add Fields" at bounding box center [235, 149] width 62 height 15
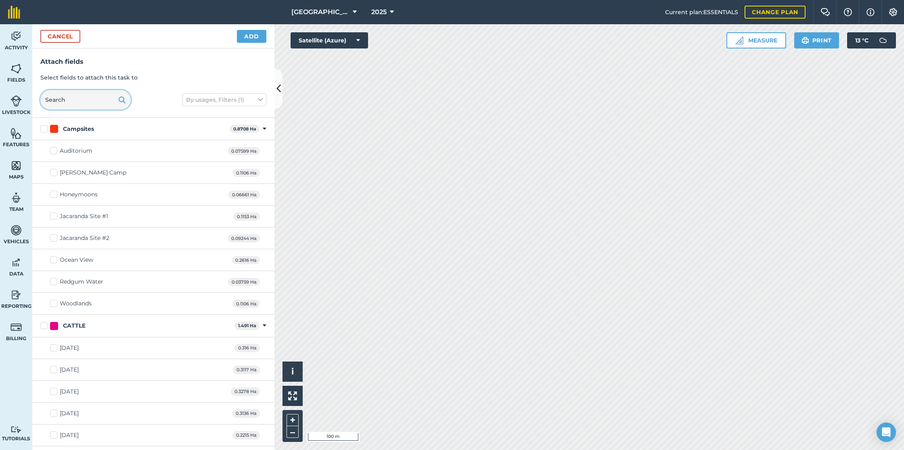
click at [100, 102] on input "text" at bounding box center [85, 99] width 90 height 19
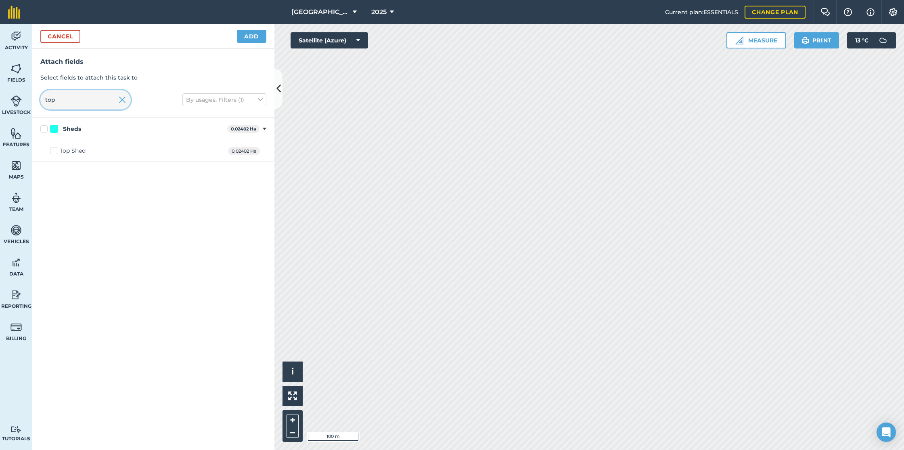
type input "top"
click at [54, 150] on label "Top Shed" at bounding box center [68, 151] width 36 height 8
click at [54, 150] on input "Top Shed" at bounding box center [52, 149] width 5 height 5
checkbox input "true"
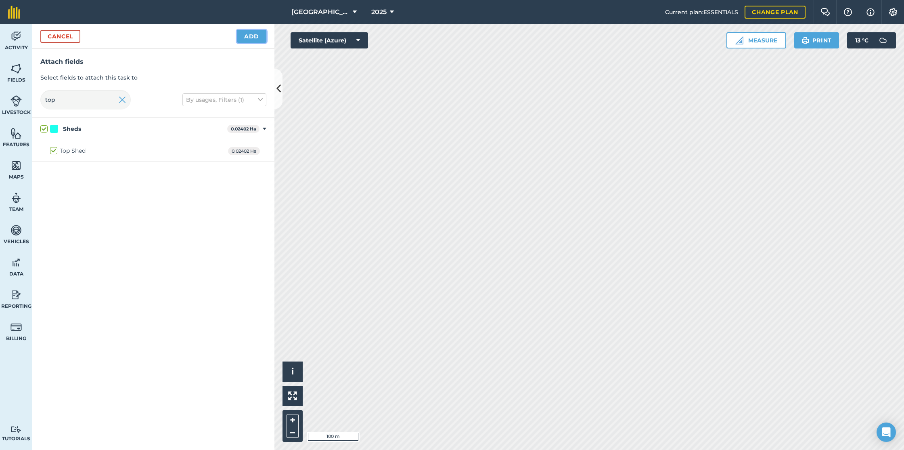
click at [249, 38] on button "Add" at bounding box center [251, 36] width 29 height 13
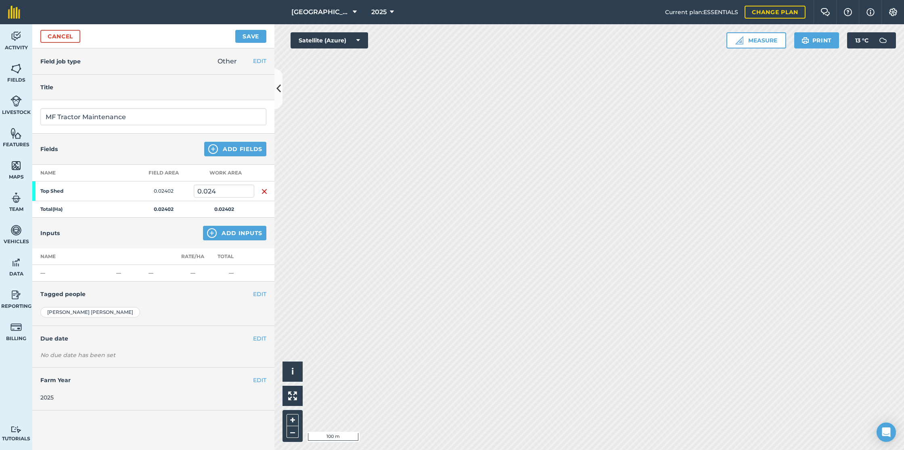
click at [84, 354] on div "No due date has been set" at bounding box center [153, 355] width 226 height 8
click at [256, 337] on button "EDIT" at bounding box center [259, 338] width 13 height 9
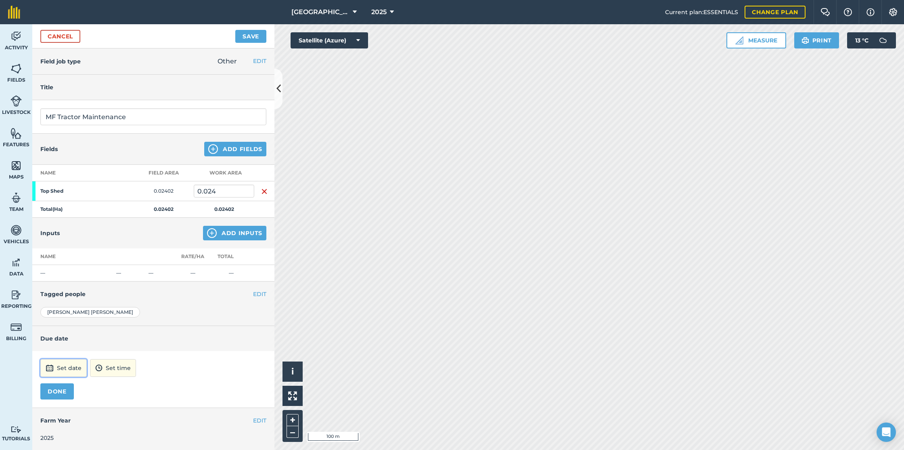
click at [64, 366] on button "Set date" at bounding box center [63, 368] width 46 height 18
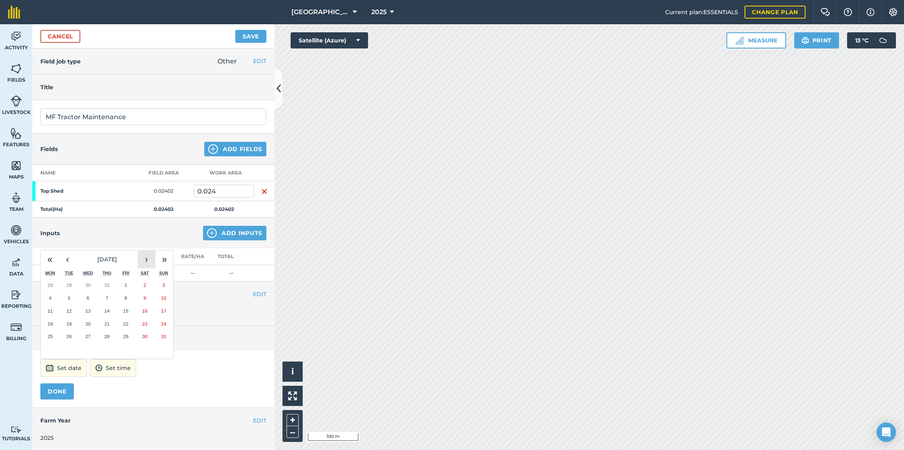
click at [147, 262] on button "›" at bounding box center [147, 259] width 18 height 18
click at [145, 335] on abbr "4" at bounding box center [144, 335] width 2 height 5
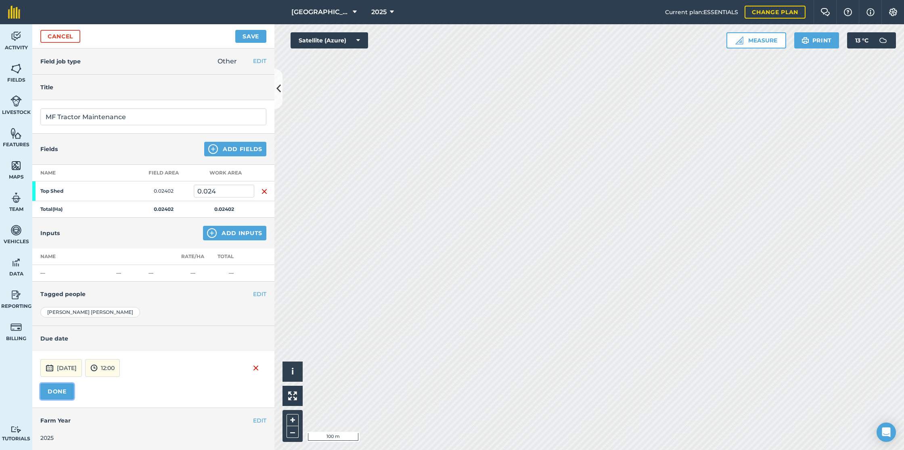
click at [63, 389] on button "DONE" at bounding box center [56, 391] width 33 height 16
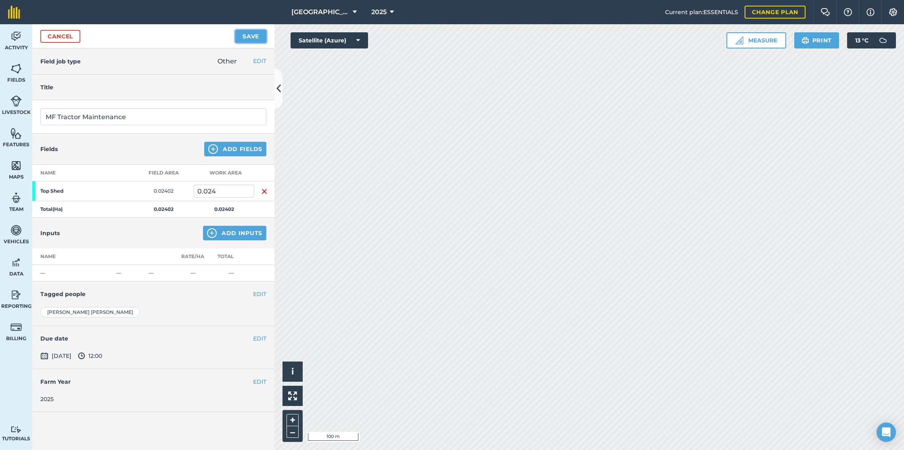
click at [250, 36] on button "Save" at bounding box center [250, 36] width 31 height 13
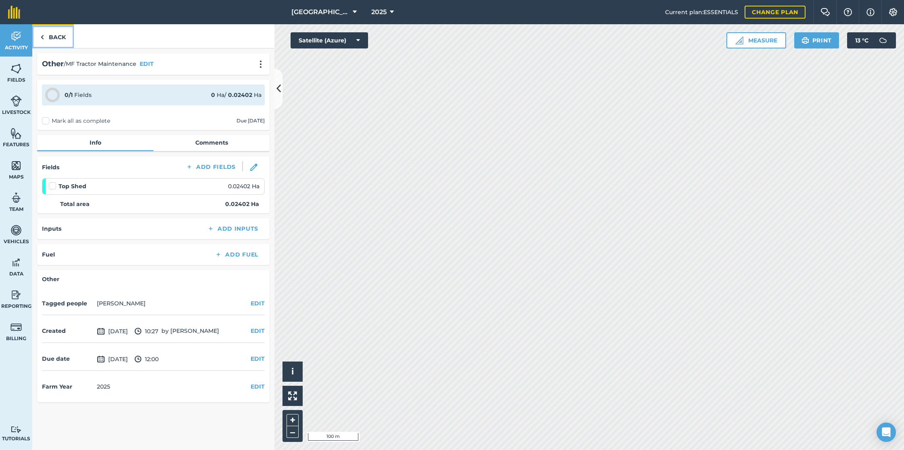
click at [41, 34] on img at bounding box center [42, 37] width 4 height 10
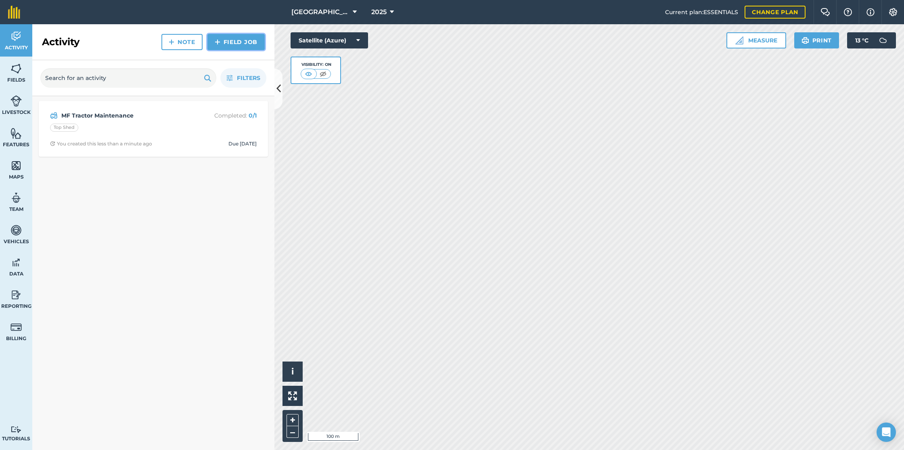
click at [232, 41] on link "Field Job" at bounding box center [235, 42] width 57 height 16
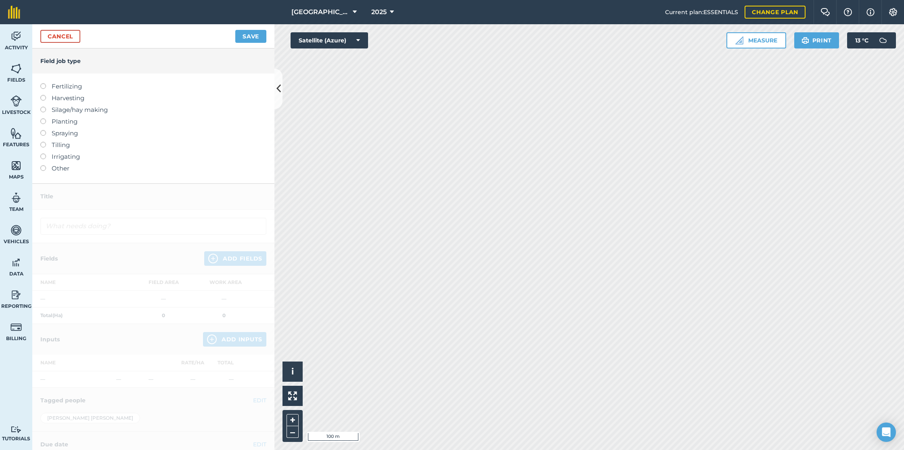
click at [43, 165] on label at bounding box center [45, 165] width 11 height 0
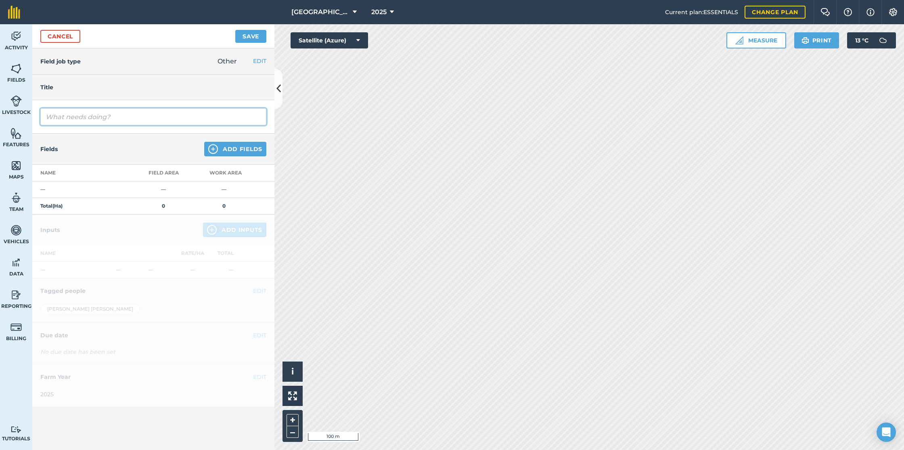
click at [103, 115] on input "text" at bounding box center [153, 116] width 226 height 17
type input "C"
type input "Mow Campsites"
click at [222, 150] on button "Add Fields" at bounding box center [235, 149] width 62 height 15
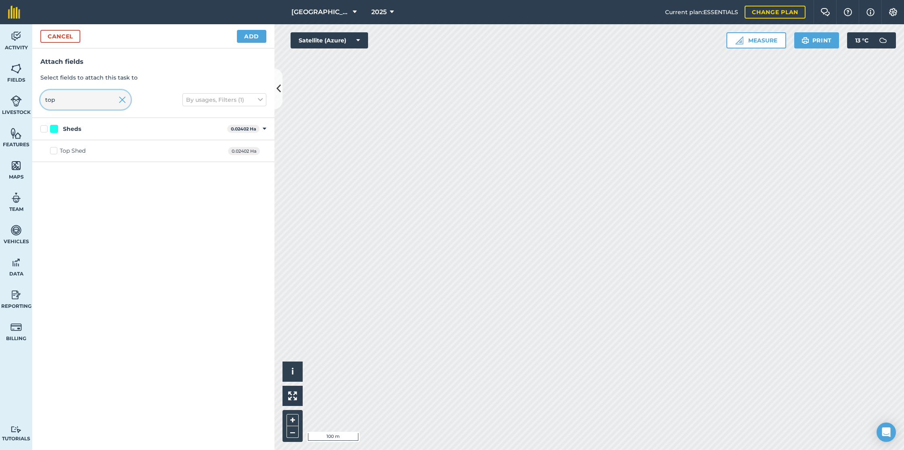
click at [98, 98] on input "top" at bounding box center [85, 99] width 90 height 19
click at [121, 99] on img at bounding box center [122, 100] width 7 height 10
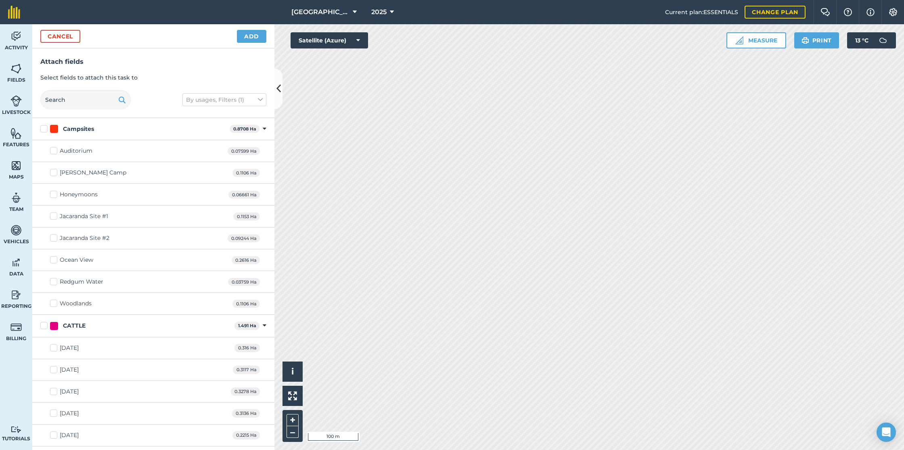
click at [53, 172] on label "[PERSON_NAME] Camp" at bounding box center [88, 172] width 76 height 8
click at [53, 172] on input "[PERSON_NAME] Camp" at bounding box center [52, 170] width 5 height 5
checkbox input "true"
drag, startPoint x: 55, startPoint y: 216, endPoint x: 52, endPoint y: 221, distance: 5.4
click at [55, 216] on label "Jacaranda Site #1" at bounding box center [79, 216] width 58 height 8
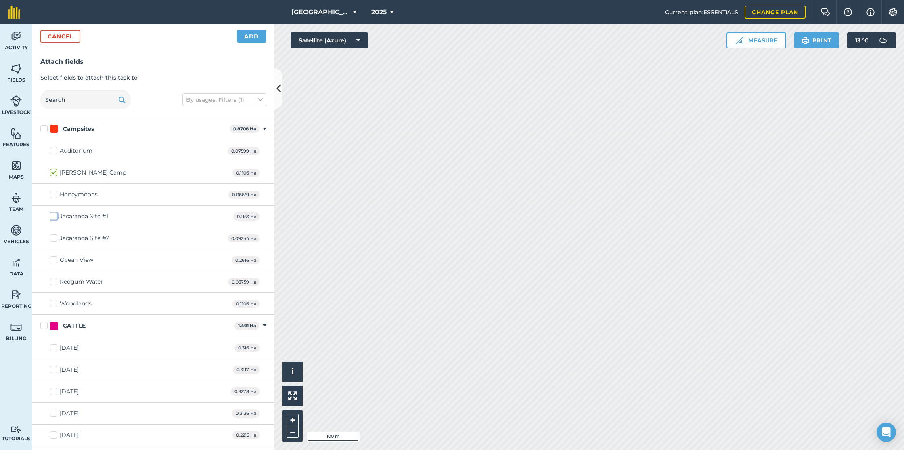
click at [55, 216] on input "Jacaranda Site #1" at bounding box center [52, 214] width 5 height 5
checkbox input "true"
click at [53, 237] on label "Jacaranda Site #2" at bounding box center [79, 238] width 59 height 8
click at [53, 237] on input "Jacaranda Site #2" at bounding box center [52, 236] width 5 height 5
checkbox input "true"
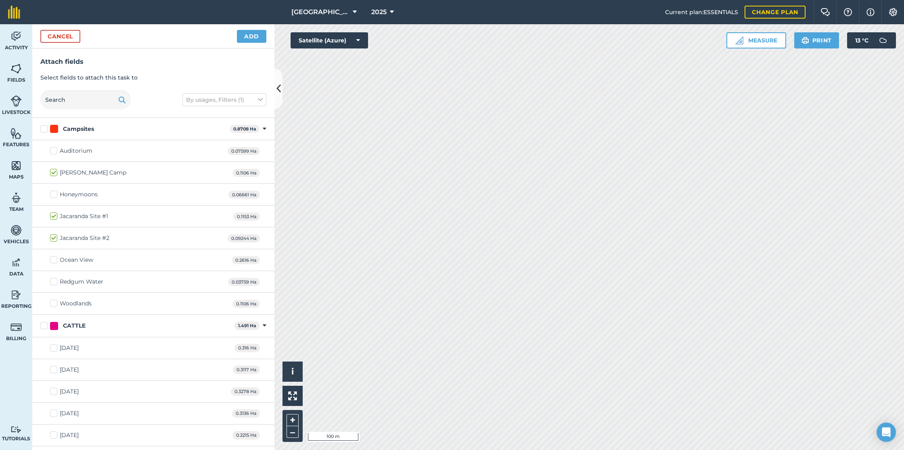
click at [54, 282] on label "Redgum Water" at bounding box center [76, 281] width 53 height 8
click at [54, 282] on input "Redgum Water" at bounding box center [52, 279] width 5 height 5
checkbox input "true"
click at [54, 303] on label "Woodlands" at bounding box center [71, 303] width 42 height 8
click at [54, 303] on input "Woodlands" at bounding box center [52, 301] width 5 height 5
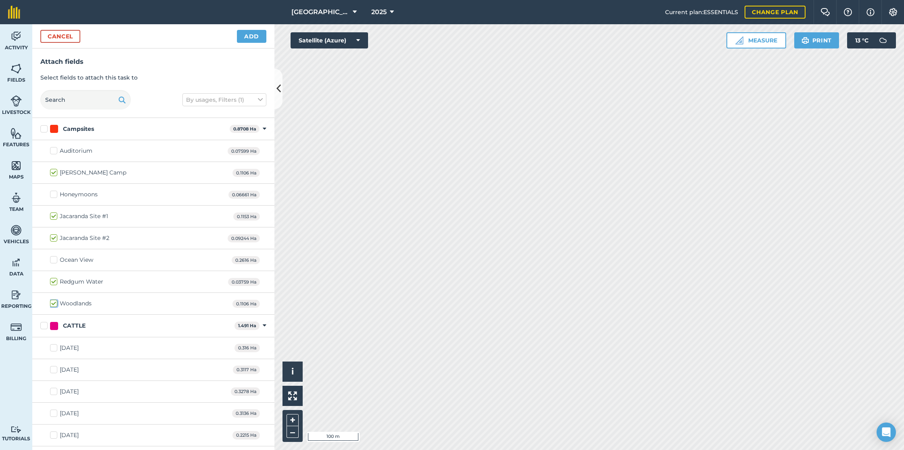
checkbox input "true"
click at [53, 151] on label "Auditorium" at bounding box center [71, 151] width 42 height 8
click at [53, 151] on input "Auditorium" at bounding box center [52, 149] width 5 height 5
checkbox input "true"
click at [55, 195] on label "Honeymoons" at bounding box center [74, 194] width 48 height 8
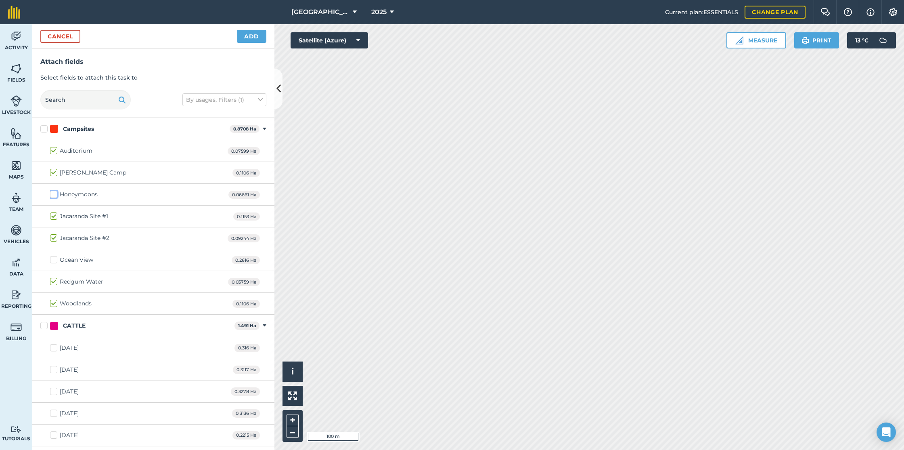
click at [55, 195] on input "Honeymoons" at bounding box center [52, 192] width 5 height 5
checkbox input "true"
click at [253, 35] on button "Add" at bounding box center [251, 36] width 29 height 13
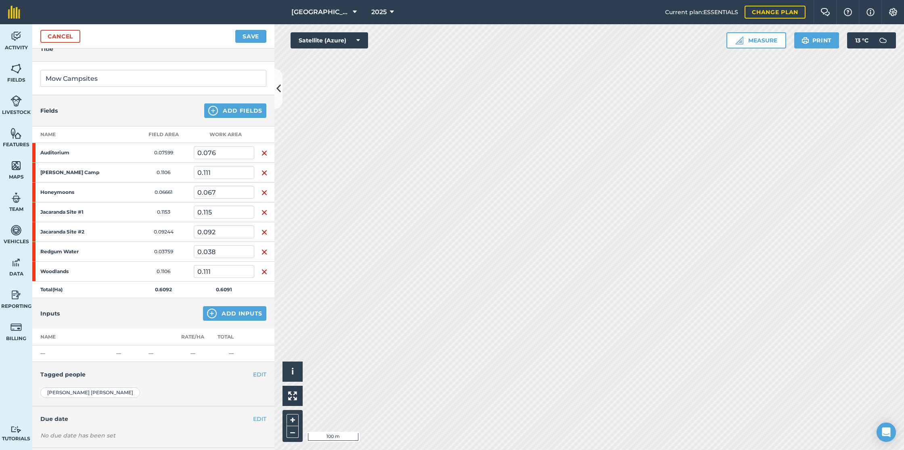
scroll to position [79, 0]
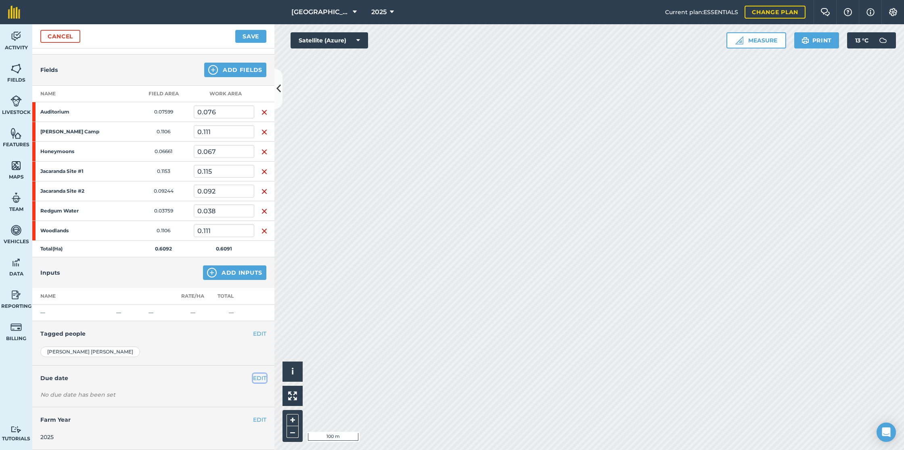
click at [258, 377] on button "EDIT" at bounding box center [259, 377] width 13 height 9
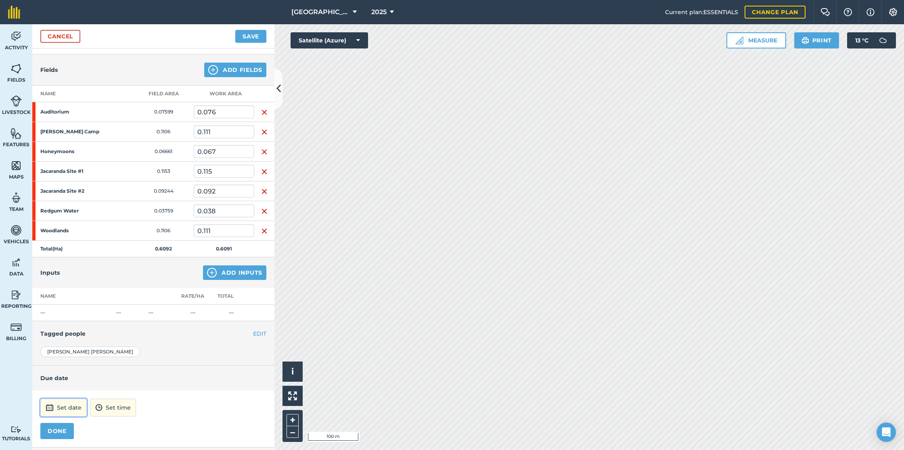
click at [75, 406] on button "Set date" at bounding box center [63, 407] width 46 height 18
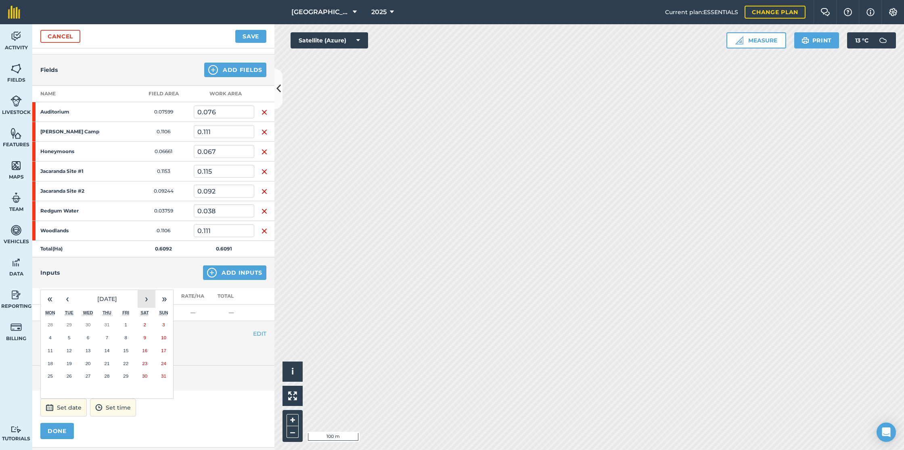
click at [146, 299] on button "›" at bounding box center [147, 299] width 18 height 18
click at [51, 324] on abbr "1" at bounding box center [50, 324] width 2 height 5
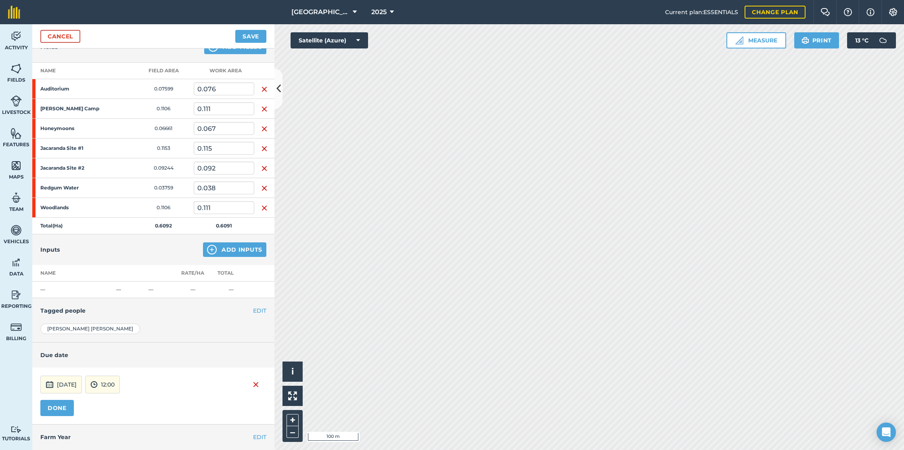
scroll to position [119, 0]
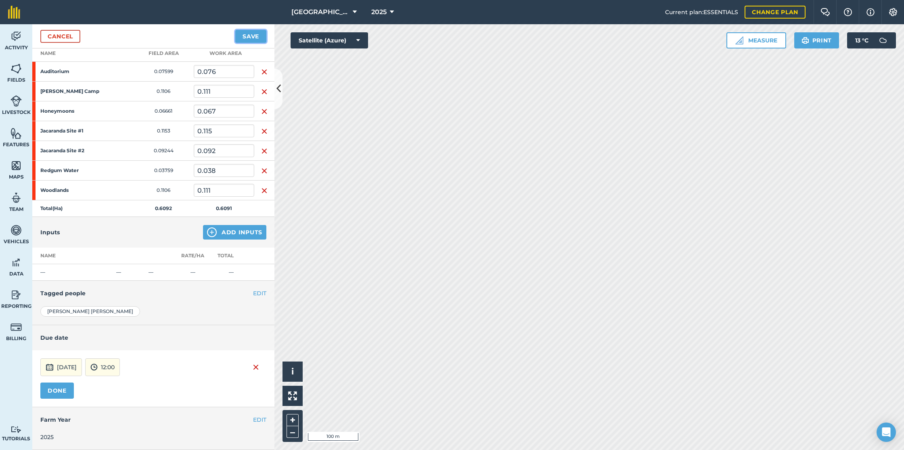
click at [245, 36] on button "Save" at bounding box center [250, 36] width 31 height 13
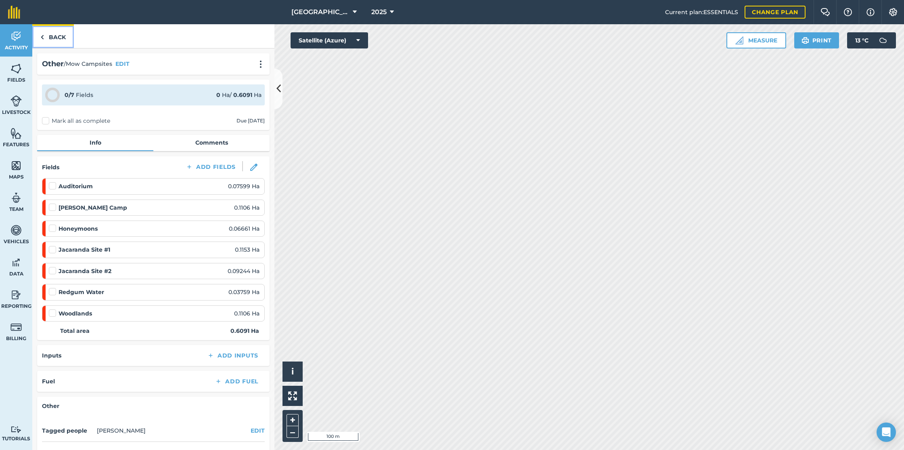
click at [43, 36] on img at bounding box center [42, 37] width 4 height 10
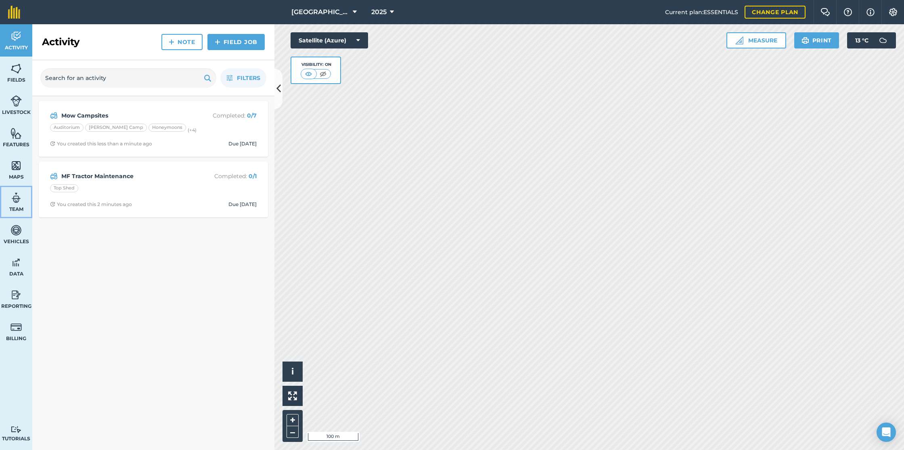
click at [20, 201] on img at bounding box center [15, 198] width 11 height 12
select select "MEMBER"
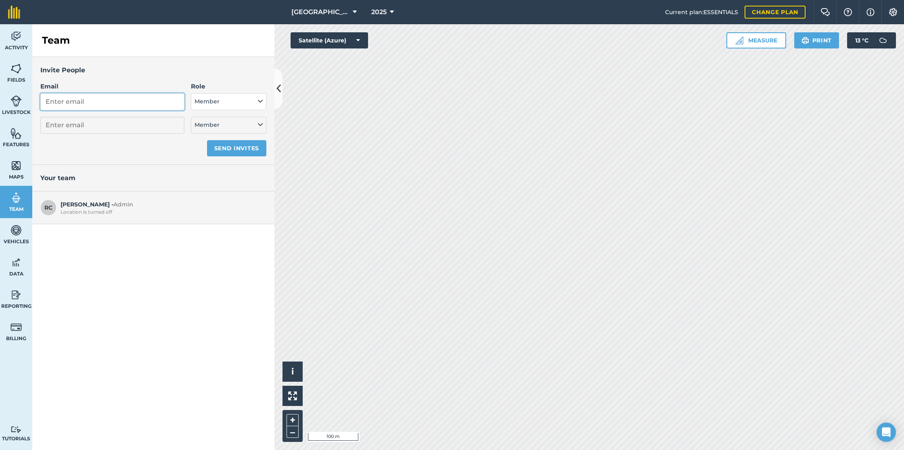
click at [134, 102] on input "Email" at bounding box center [112, 101] width 144 height 17
type input "gl"
select select "MEMBER"
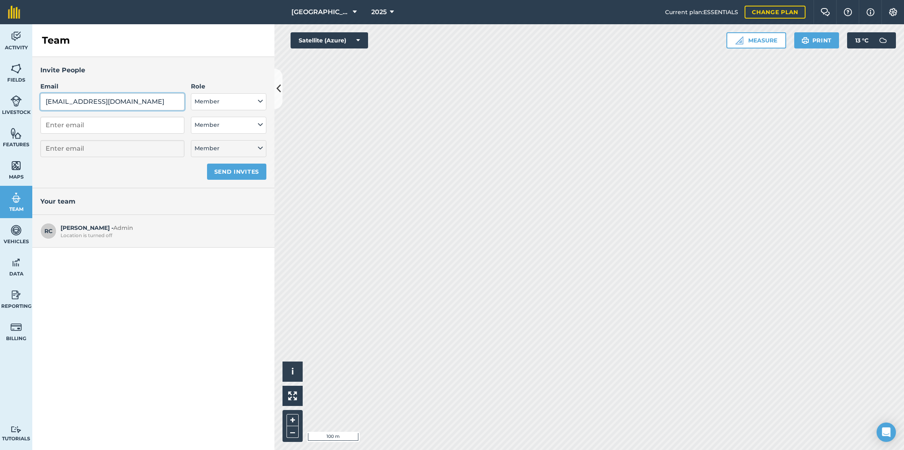
type input "[EMAIL_ADDRESS][DOMAIN_NAME]"
click at [256, 103] on button "Member" at bounding box center [228, 101] width 75 height 17
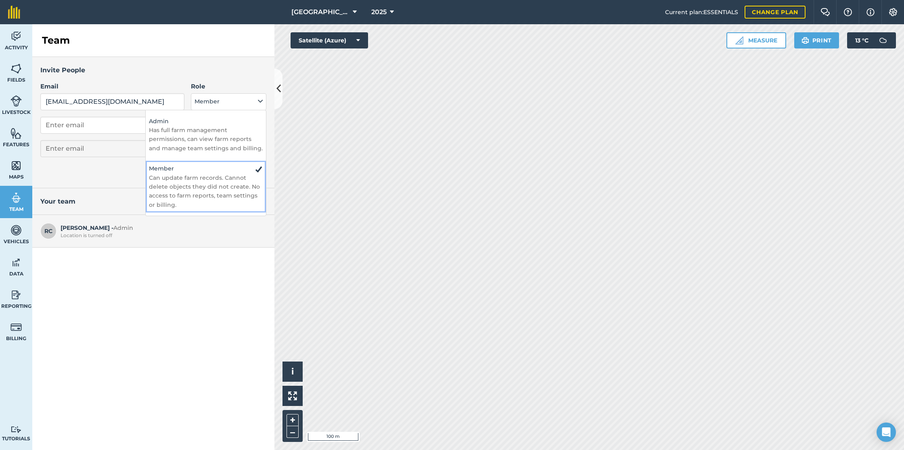
click at [215, 175] on p "Can update farm records. Cannot delete objects they did not create. No access t…" at bounding box center [206, 191] width 114 height 36
click at [235, 170] on button "Send invites" at bounding box center [236, 171] width 59 height 16
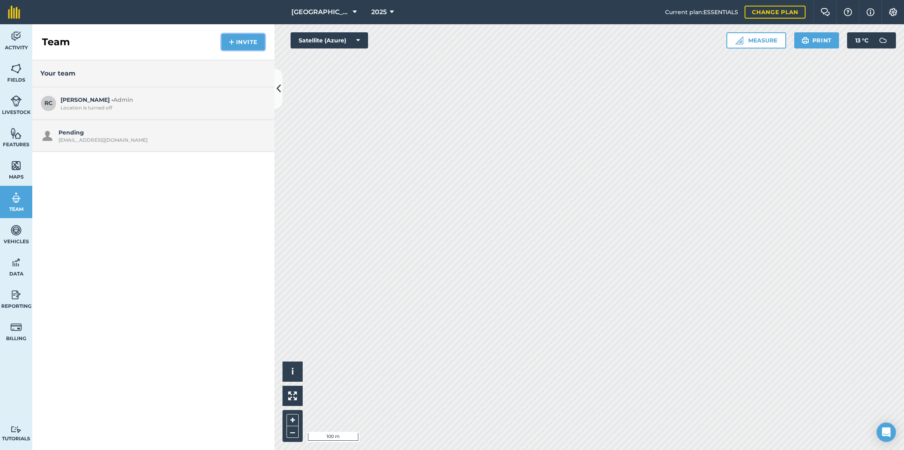
click at [244, 40] on button "Invite" at bounding box center [243, 42] width 43 height 16
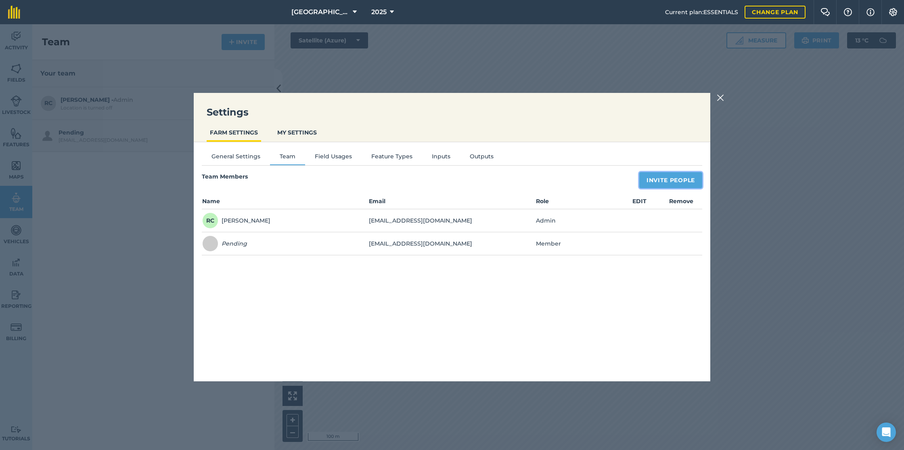
click at [668, 180] on button "Invite People" at bounding box center [670, 180] width 63 height 16
select select "MEMBER"
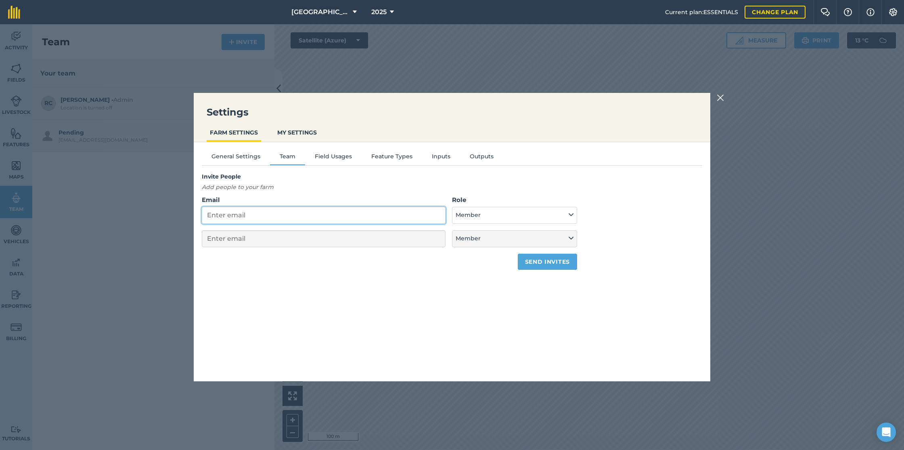
click at [331, 214] on input "Email" at bounding box center [324, 215] width 244 height 17
type input "s"
select select "MEMBER"
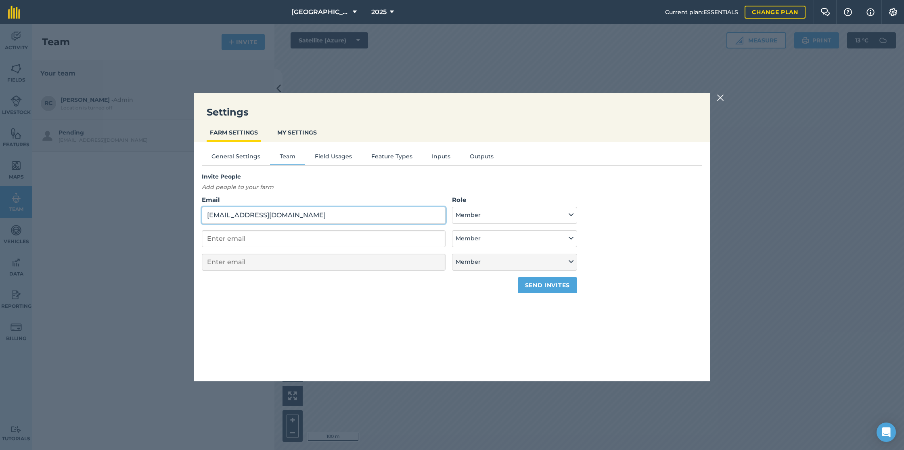
type input "[EMAIL_ADDRESS][DOMAIN_NAME]"
click at [552, 285] on button "Send invites" at bounding box center [547, 285] width 59 height 16
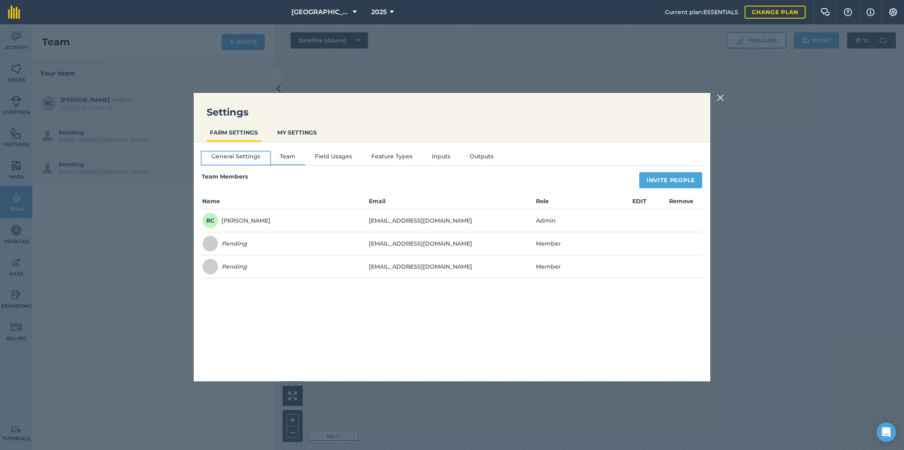
click at [242, 155] on button "General Settings" at bounding box center [236, 158] width 68 height 12
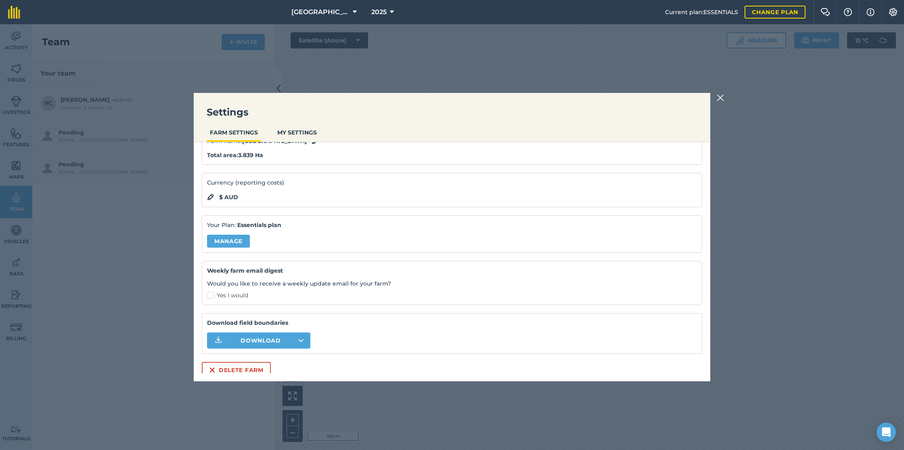
scroll to position [46, 0]
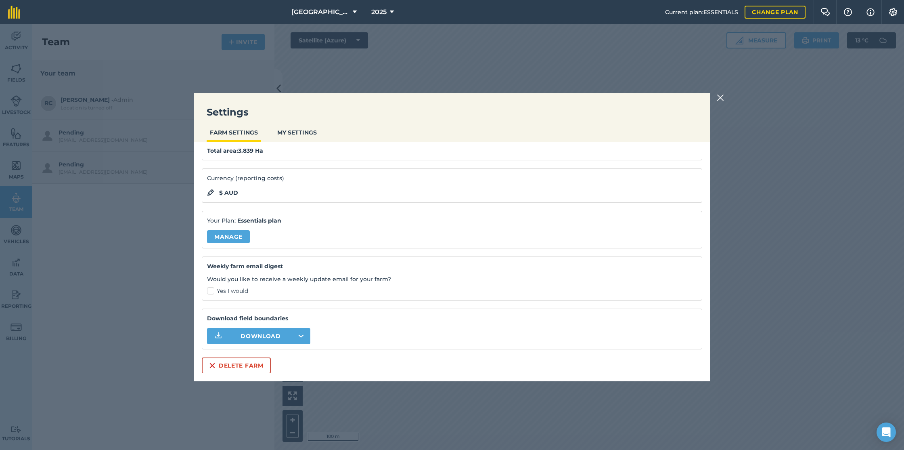
click at [211, 291] on label "Yes I would" at bounding box center [452, 291] width 490 height 8
click at [211, 332] on input "Yes I would" at bounding box center [209, 334] width 5 height 5
checkbox input "true"
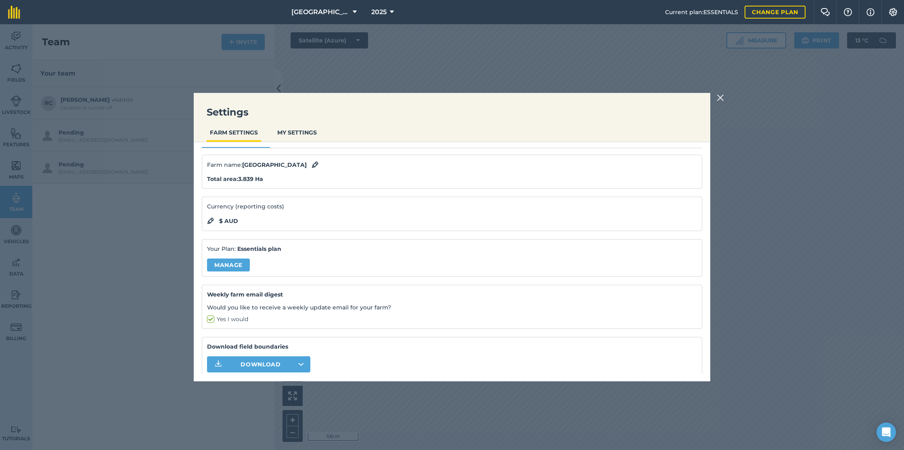
scroll to position [0, 0]
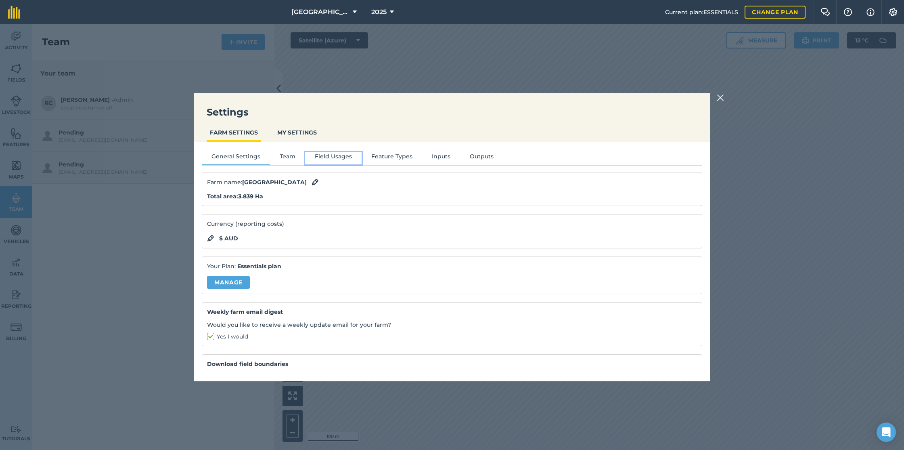
click at [337, 155] on button "Field Usages" at bounding box center [333, 158] width 57 height 12
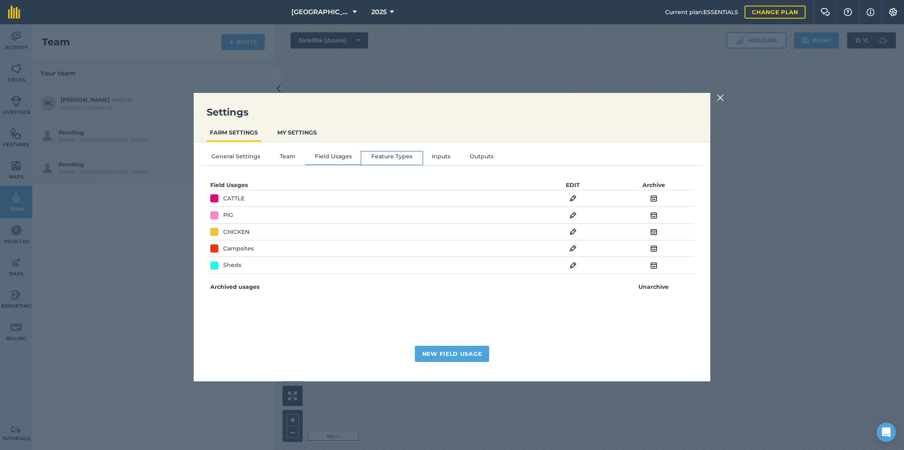
click at [388, 156] on button "Feature Types" at bounding box center [392, 158] width 61 height 12
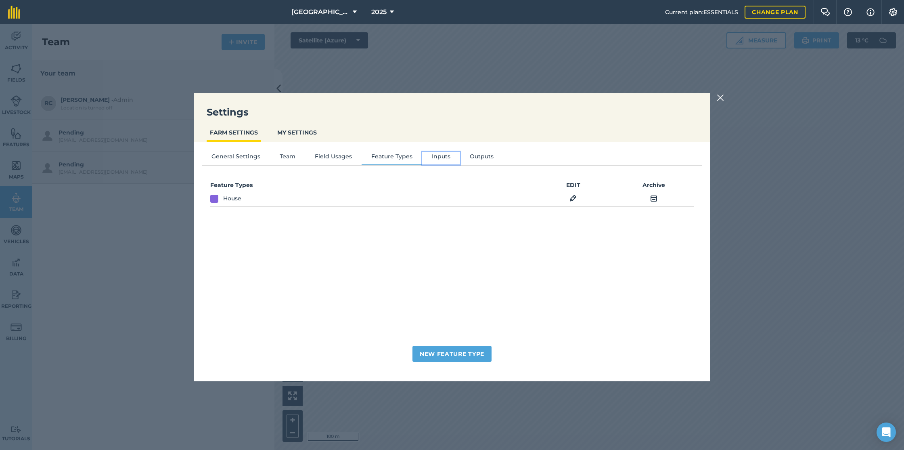
click at [442, 155] on button "Inputs" at bounding box center [441, 158] width 38 height 12
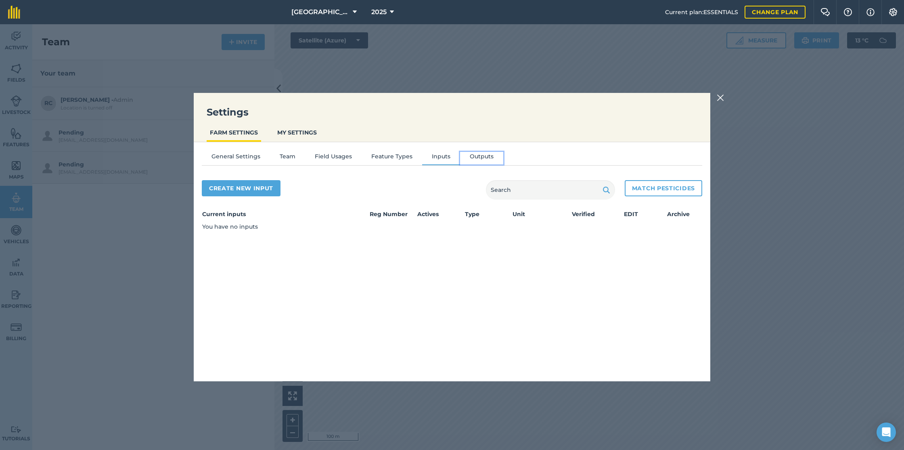
click at [479, 154] on button "Outputs" at bounding box center [481, 158] width 43 height 12
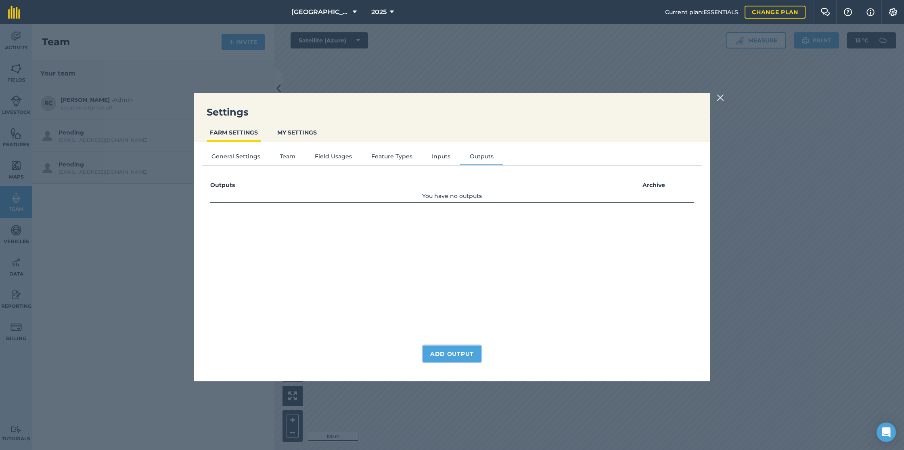
click at [444, 347] on button "Add Output" at bounding box center [452, 353] width 58 height 16
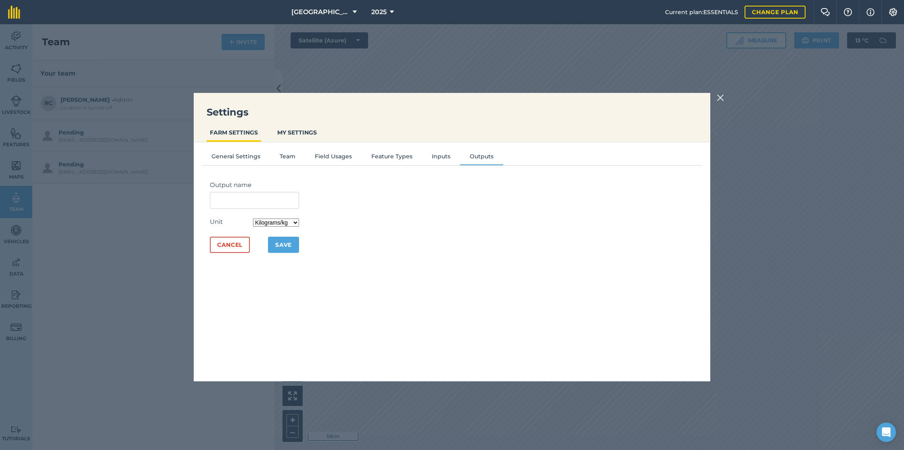
click at [292, 223] on select "Kilograms/kg Metric tonnes/t Litres/L Pounds/lb Imperial tons/t Gallons/gal Bus…" at bounding box center [276, 222] width 46 height 8
click at [222, 243] on button "Cancel" at bounding box center [230, 245] width 40 height 16
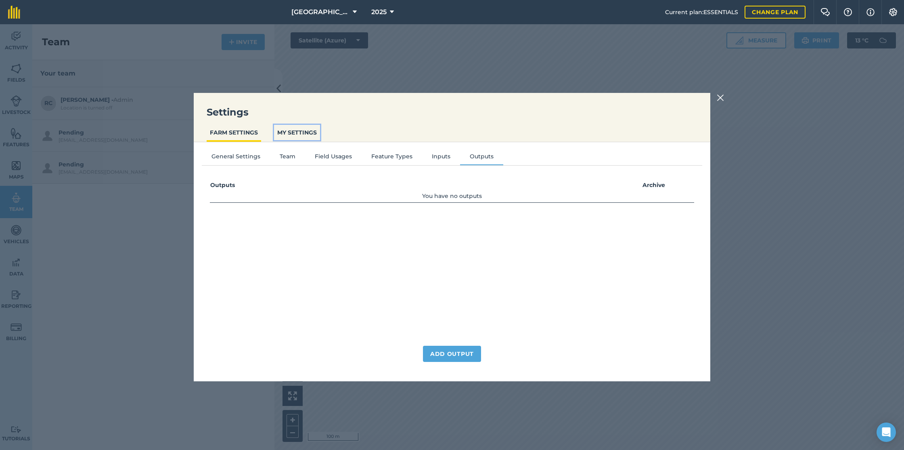
click at [297, 131] on button "MY SETTINGS" at bounding box center [297, 132] width 46 height 15
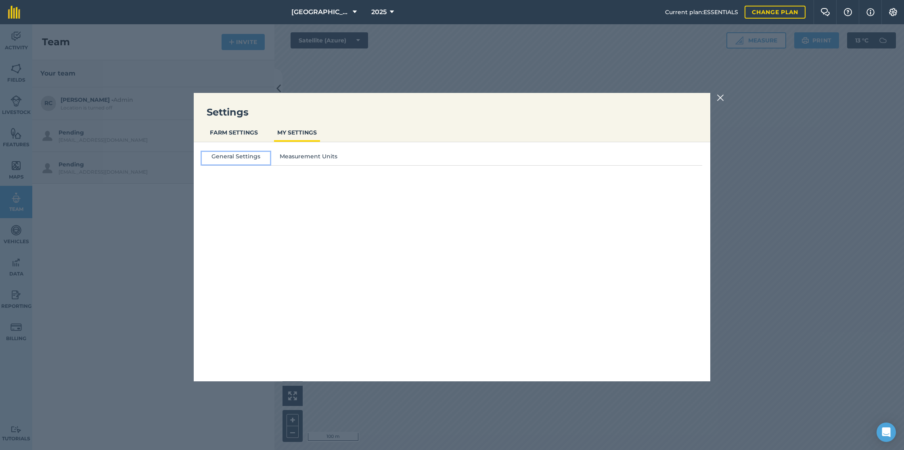
click at [220, 154] on button "General Settings" at bounding box center [236, 158] width 68 height 12
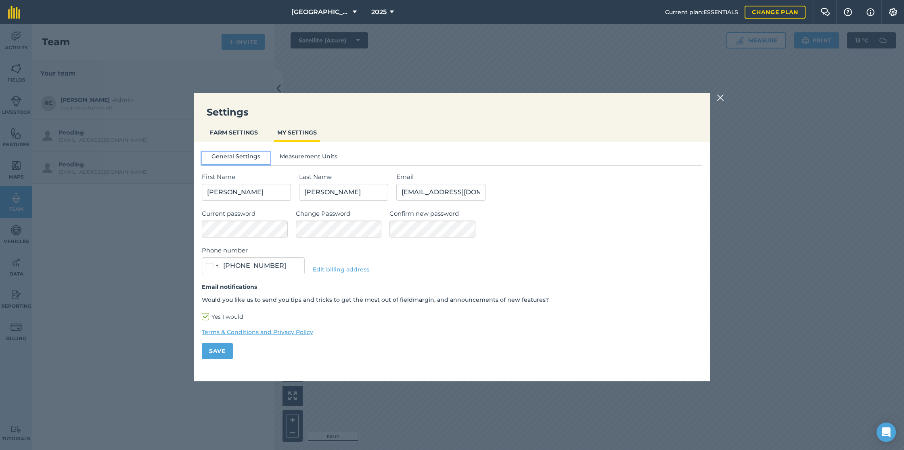
type input "0419 482 687"
click at [308, 157] on button "Measurement Units" at bounding box center [308, 158] width 77 height 12
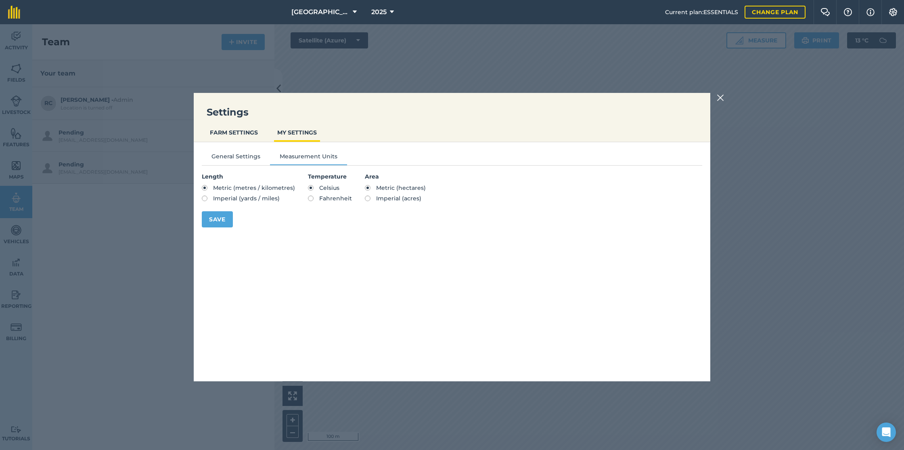
click at [722, 96] on img at bounding box center [720, 98] width 7 height 10
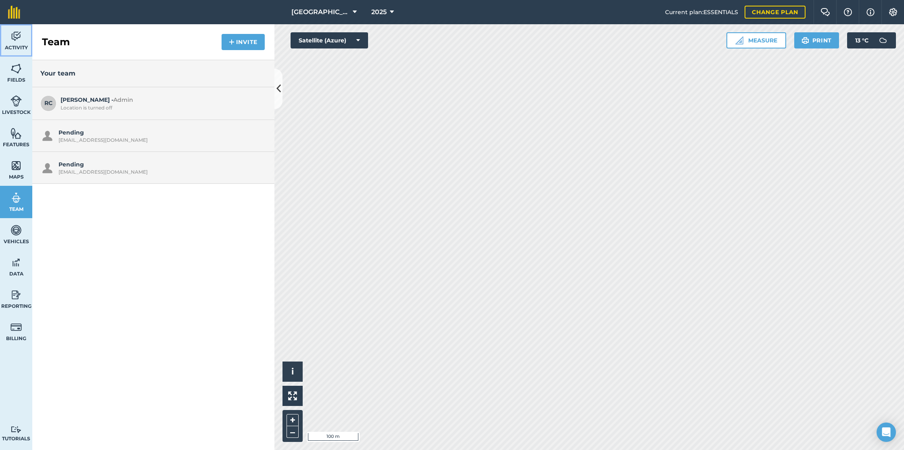
click at [17, 36] on img at bounding box center [15, 36] width 11 height 12
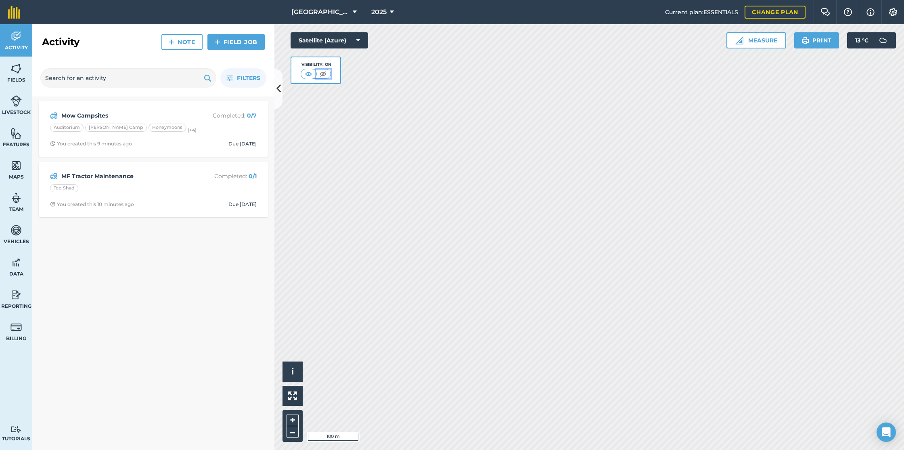
click at [323, 73] on img at bounding box center [323, 74] width 10 height 8
click at [309, 72] on img at bounding box center [309, 74] width 10 height 8
click at [753, 42] on button "Measure" at bounding box center [756, 40] width 60 height 16
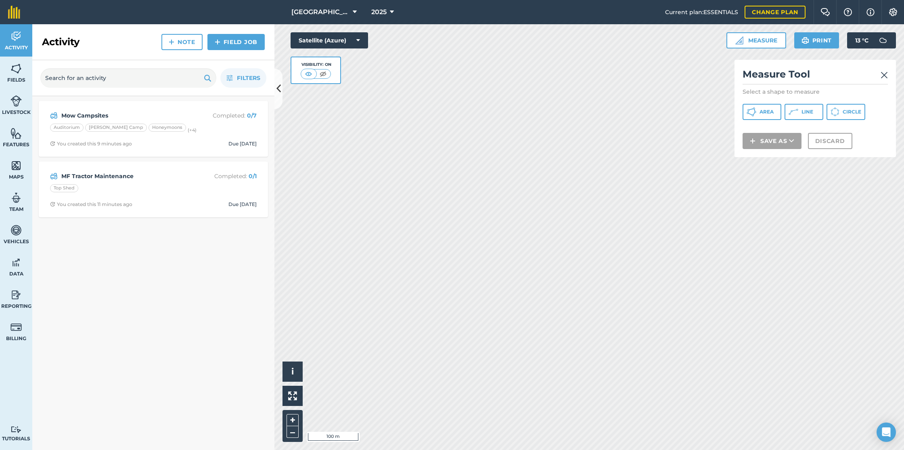
click at [885, 75] on img at bounding box center [884, 75] width 7 height 10
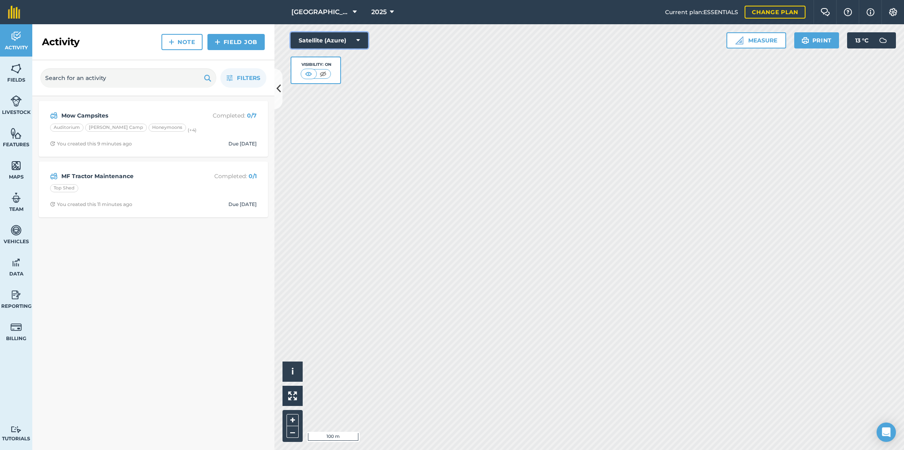
click at [346, 42] on button "Satellite (Azure)" at bounding box center [329, 40] width 77 height 16
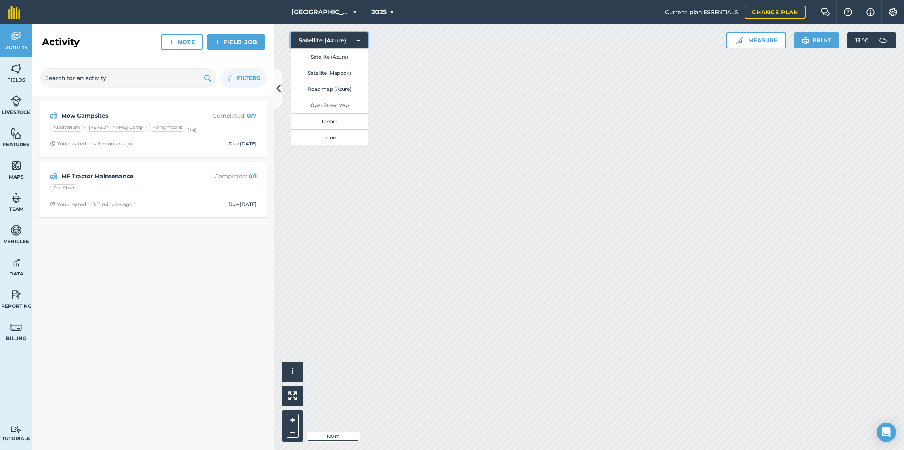
click at [347, 40] on button "Satellite (Azure)" at bounding box center [329, 40] width 77 height 16
